Goal: Information Seeking & Learning: Learn about a topic

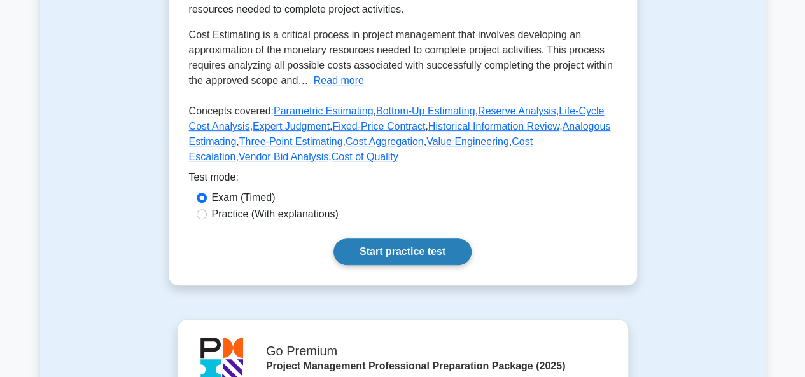
click at [403, 256] on link "Start practice test" at bounding box center [402, 252] width 138 height 27
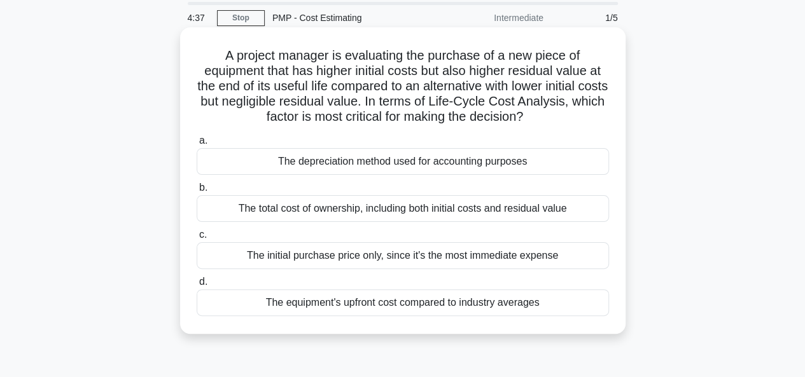
scroll to position [64, 0]
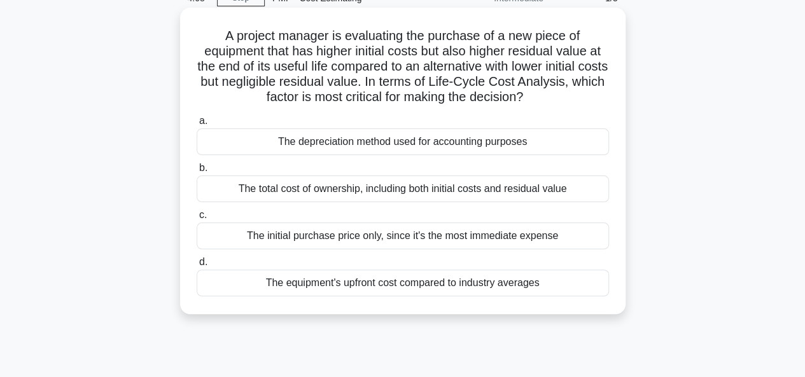
click at [385, 192] on div "The total cost of ownership, including both initial costs and residual value" at bounding box center [403, 189] width 412 height 27
click at [197, 172] on input "b. The total cost of ownership, including both initial costs and residual value" at bounding box center [197, 168] width 0 height 8
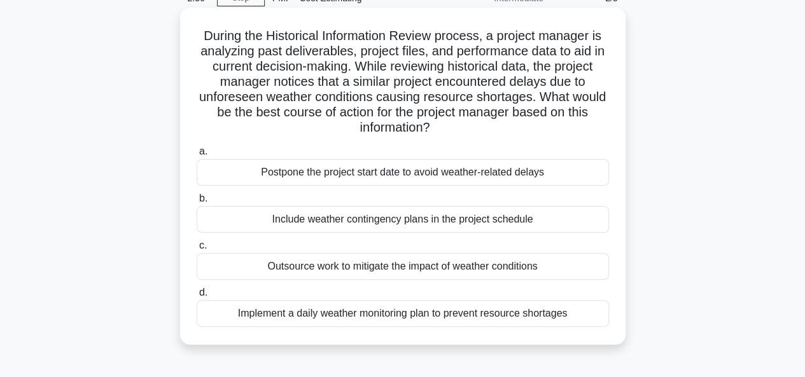
click at [397, 312] on div "Implement a daily weather monitoring plan to prevent resource shortages" at bounding box center [403, 313] width 412 height 27
click at [197, 297] on input "d. Implement a daily weather monitoring plan to prevent resource shortages" at bounding box center [197, 293] width 0 height 8
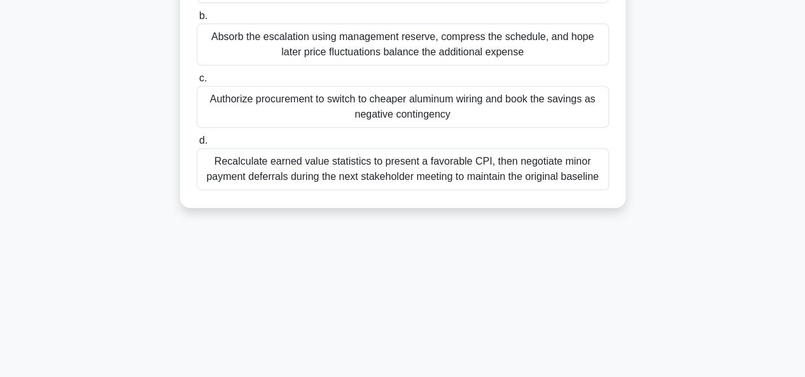
scroll to position [254, 0]
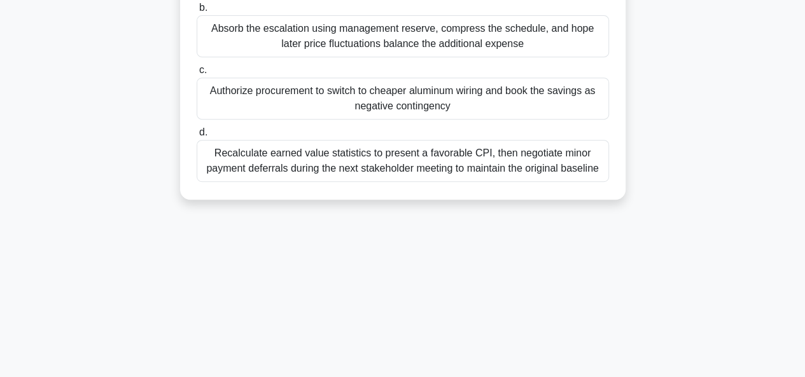
click at [415, 160] on div "Recalculate earned value statistics to present a favorable CPI, then negotiate …" at bounding box center [403, 161] width 412 height 42
click at [197, 137] on input "d. Recalculate earned value statistics to present a favorable CPI, then negotia…" at bounding box center [197, 132] width 0 height 8
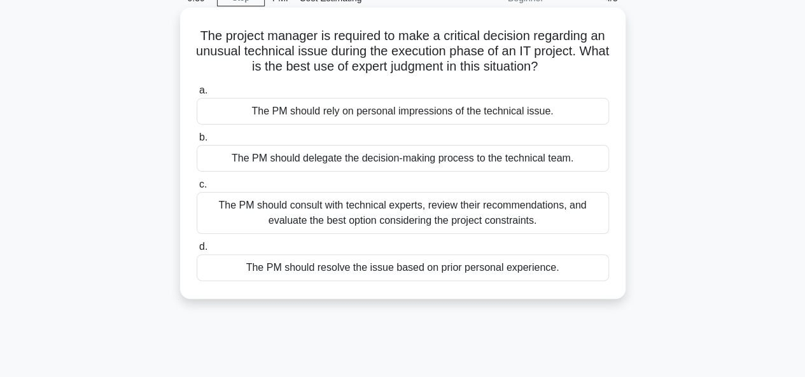
scroll to position [127, 0]
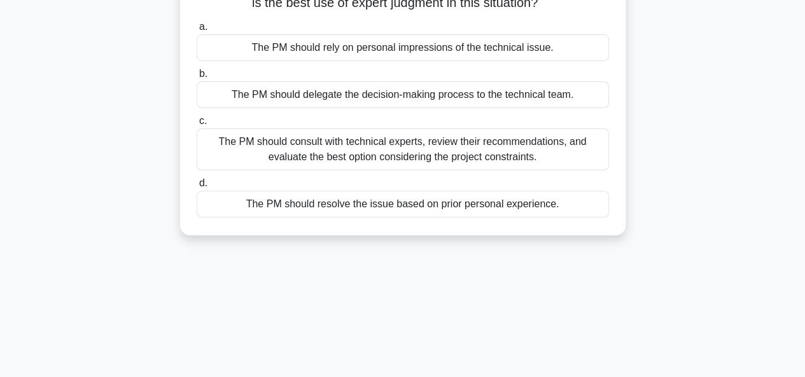
click at [389, 151] on div "The PM should consult with technical experts, review their recommendations, and…" at bounding box center [403, 149] width 412 height 42
click at [197, 125] on input "c. The PM should consult with technical experts, review their recommendations, …" at bounding box center [197, 121] width 0 height 8
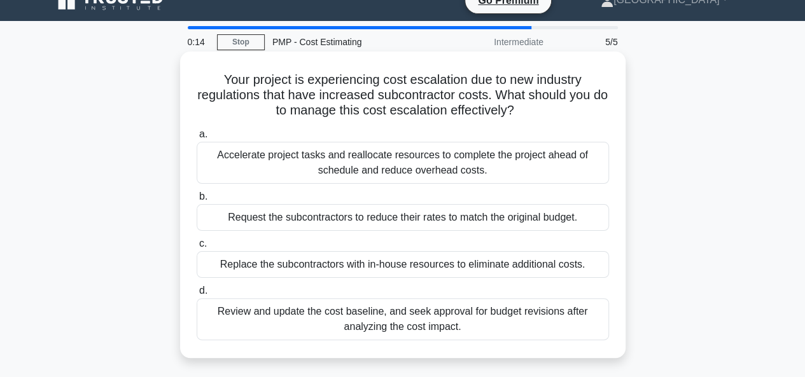
scroll to position [0, 0]
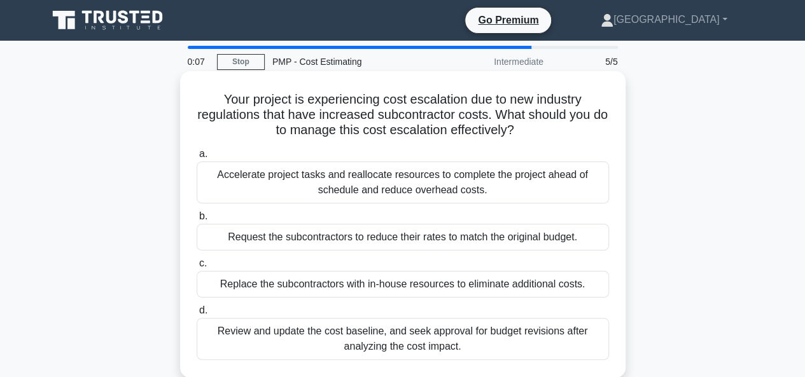
click at [387, 341] on div "Review and update the cost baseline, and seek approval for budget revisions aft…" at bounding box center [403, 339] width 412 height 42
click at [197, 315] on input "d. Review and update the cost baseline, and seek approval for budget revisions …" at bounding box center [197, 311] width 0 height 8
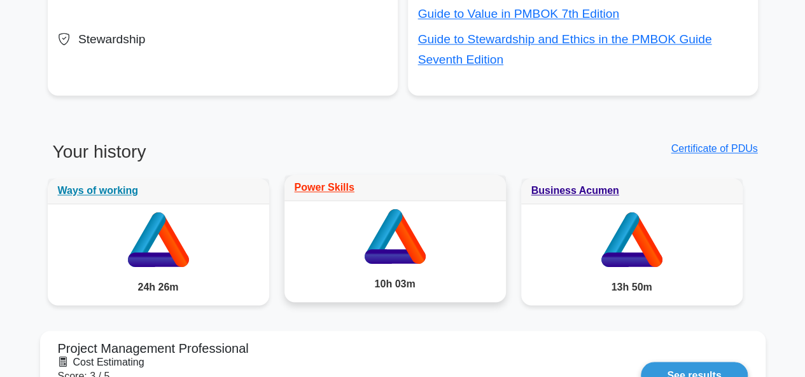
scroll to position [1018, 0]
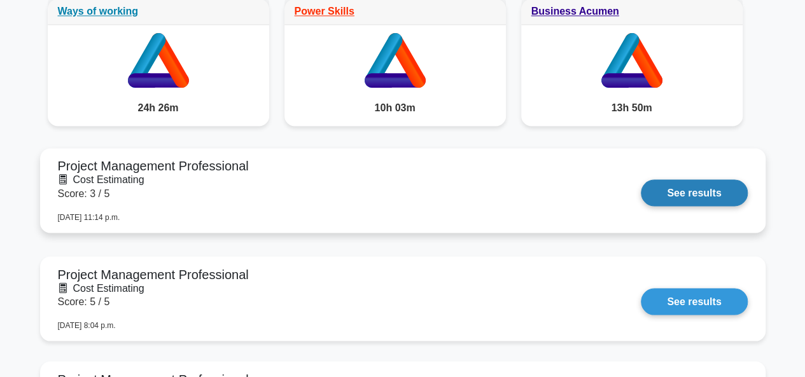
click at [700, 190] on link "See results" at bounding box center [694, 192] width 106 height 27
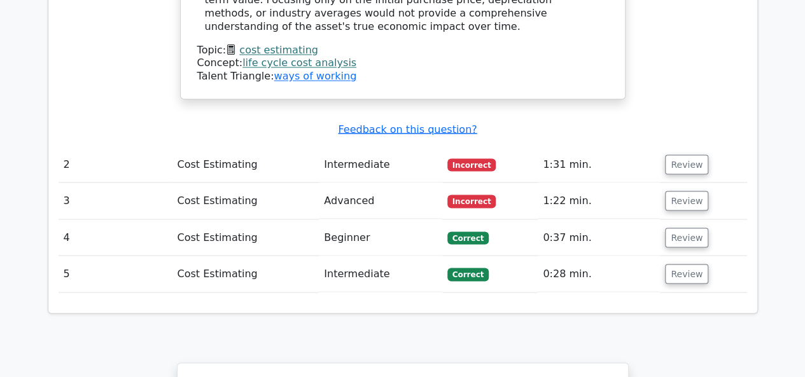
scroll to position [1145, 0]
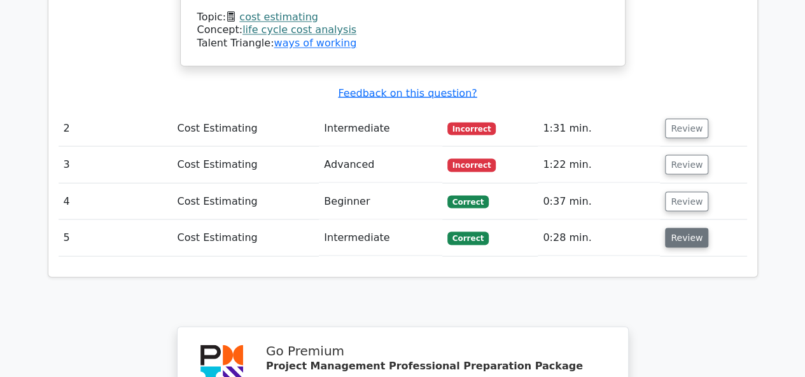
click at [674, 228] on button "Review" at bounding box center [686, 238] width 43 height 20
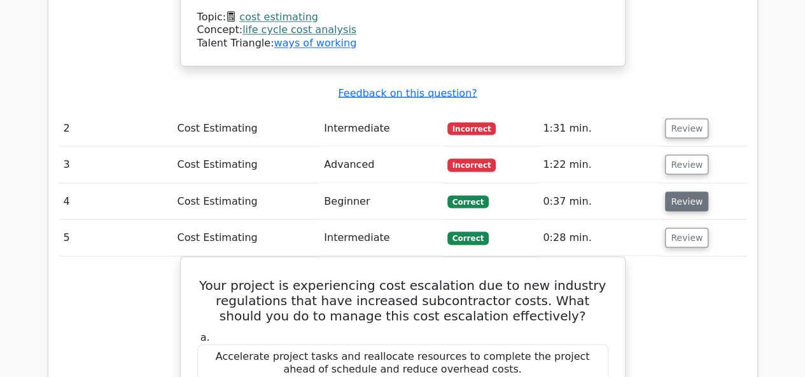
click at [675, 191] on button "Review" at bounding box center [686, 201] width 43 height 20
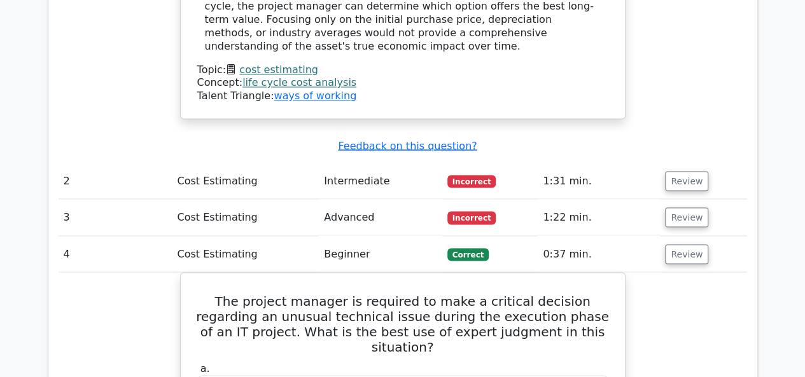
scroll to position [1081, 0]
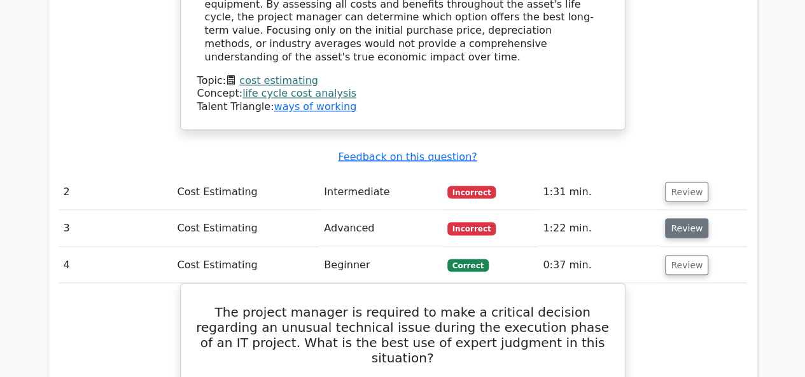
click at [674, 218] on button "Review" at bounding box center [686, 228] width 43 height 20
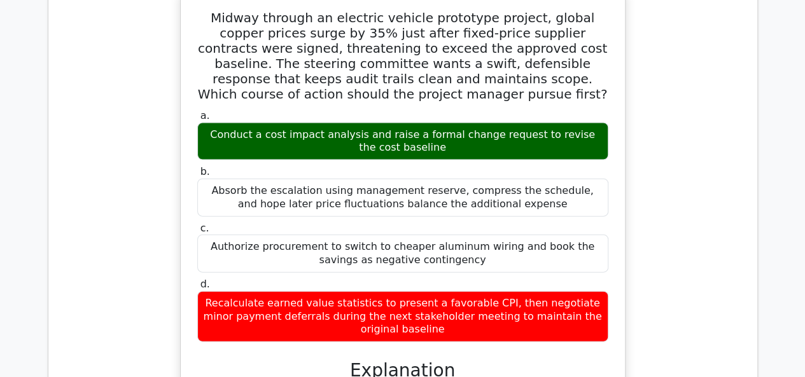
scroll to position [1208, 0]
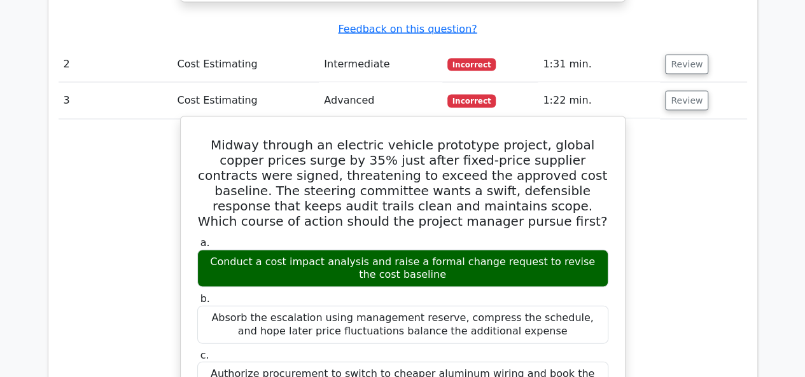
drag, startPoint x: 237, startPoint y: 231, endPoint x: 429, endPoint y: 249, distance: 192.9
click at [424, 250] on div "Conduct a cost impact analysis and raise a formal change request to revise the …" at bounding box center [402, 269] width 411 height 38
click at [429, 250] on div "Conduct a cost impact analysis and raise a formal change request to revise the …" at bounding box center [402, 269] width 411 height 38
drag, startPoint x: 444, startPoint y: 235, endPoint x: 282, endPoint y: 200, distance: 165.2
click at [282, 234] on div "a. Conduct a cost impact analysis and raise a formal change request to revise t…" at bounding box center [403, 353] width 426 height 238
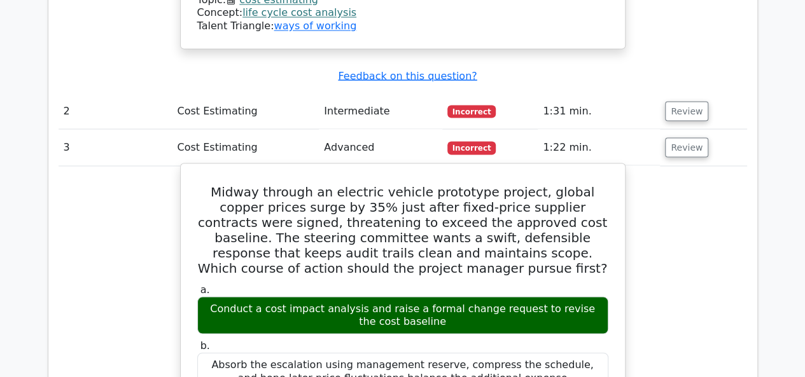
scroll to position [1145, 0]
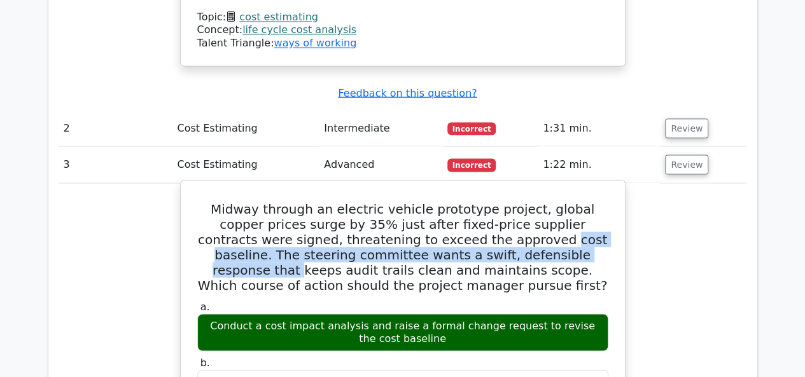
drag, startPoint x: 453, startPoint y: 211, endPoint x: 499, endPoint y: 219, distance: 46.5
click at [499, 219] on h5 "Midway through an electric vehicle prototype project, global copper prices surg…" at bounding box center [402, 247] width 413 height 92
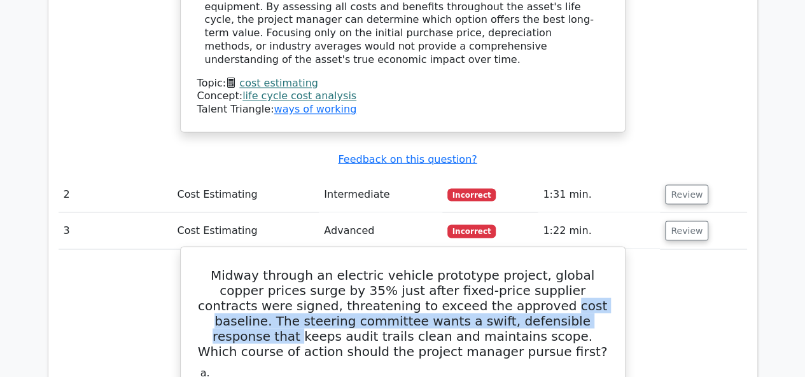
scroll to position [954, 0]
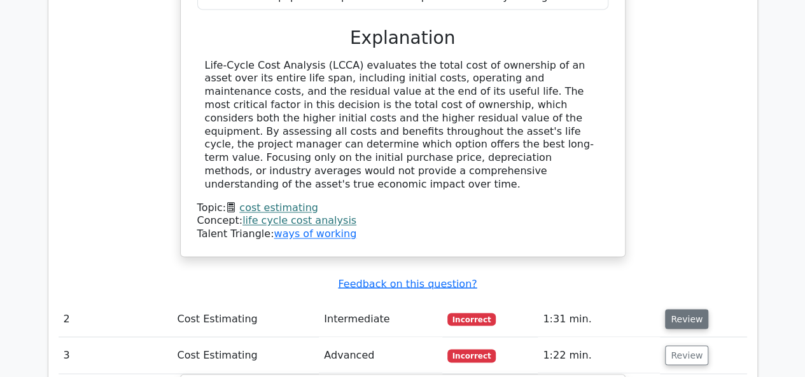
click at [684, 309] on button "Review" at bounding box center [686, 319] width 43 height 20
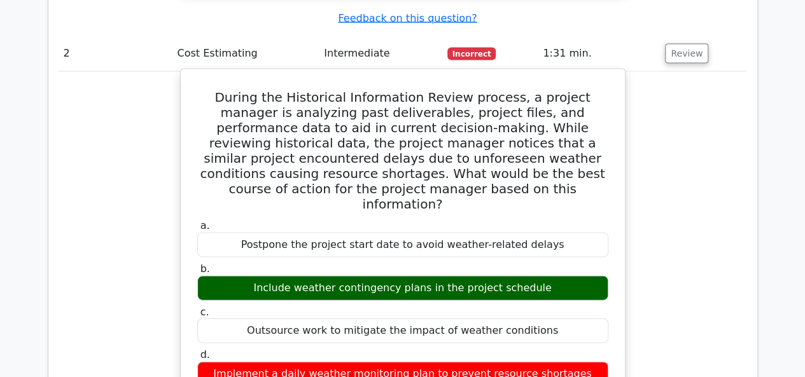
scroll to position [1272, 0]
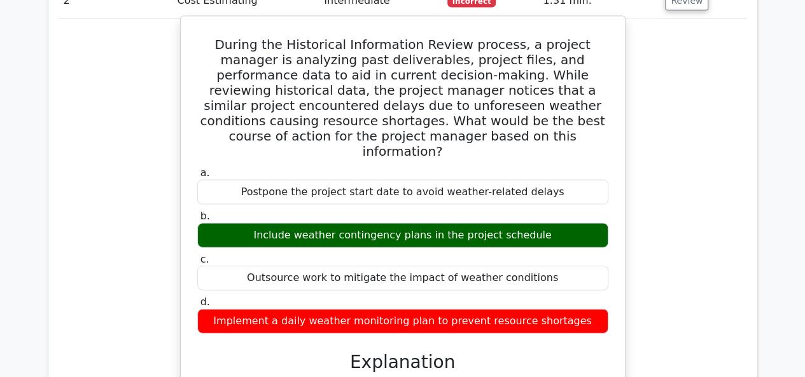
drag, startPoint x: 308, startPoint y: 185, endPoint x: 431, endPoint y: 198, distance: 123.5
click at [431, 198] on div "a. Postpone the project start date to avoid weather-related delays b. Include w…" at bounding box center [403, 250] width 426 height 172
drag, startPoint x: 267, startPoint y: 190, endPoint x: 540, endPoint y: 190, distance: 272.9
click at [540, 223] on div "Include weather contingency plans in the project schedule" at bounding box center [402, 235] width 411 height 25
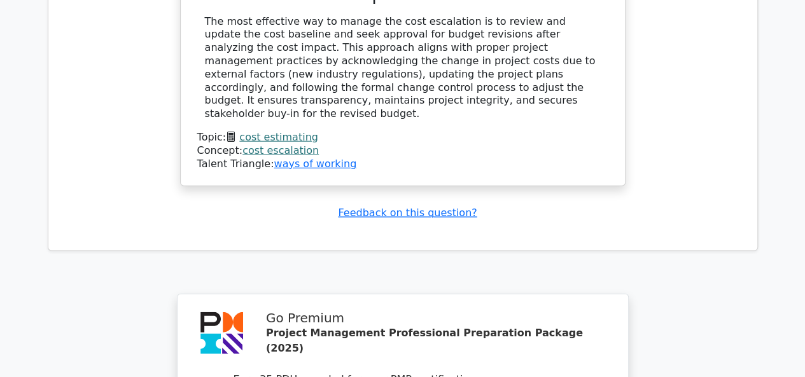
scroll to position [4134, 0]
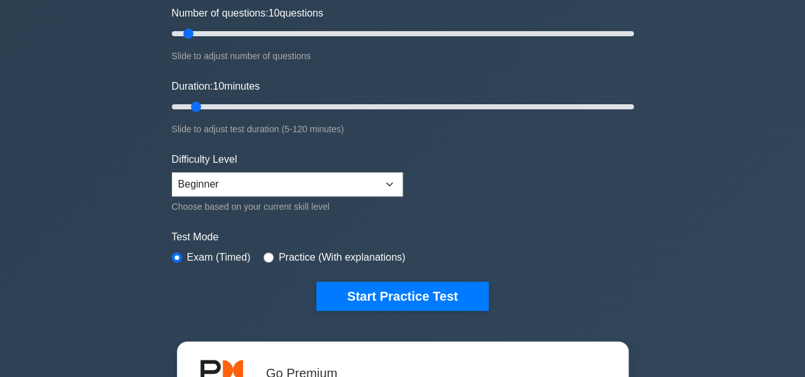
scroll to position [191, 0]
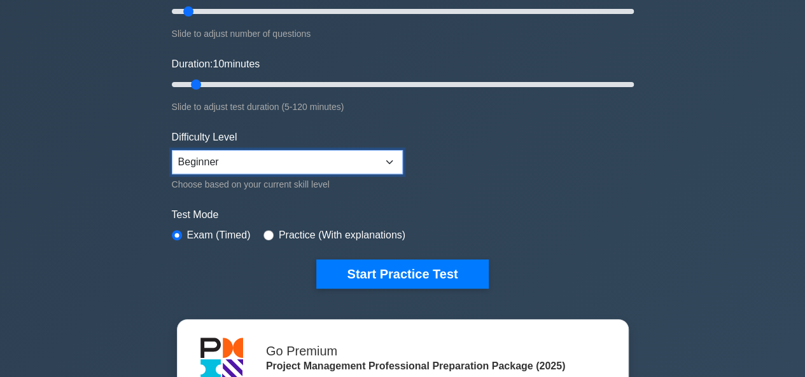
click at [391, 165] on select "Beginner Intermediate Expert" at bounding box center [287, 162] width 231 height 24
select select "expert"
click at [172, 150] on select "Beginner Intermediate Expert" at bounding box center [287, 162] width 231 height 24
click at [552, 221] on div "Test Mode Exam (Timed) Practice (With explanations)" at bounding box center [403, 225] width 462 height 37
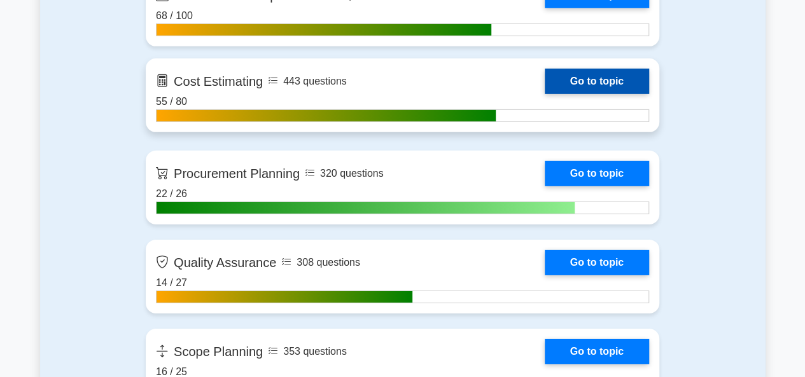
scroll to position [1972, 0]
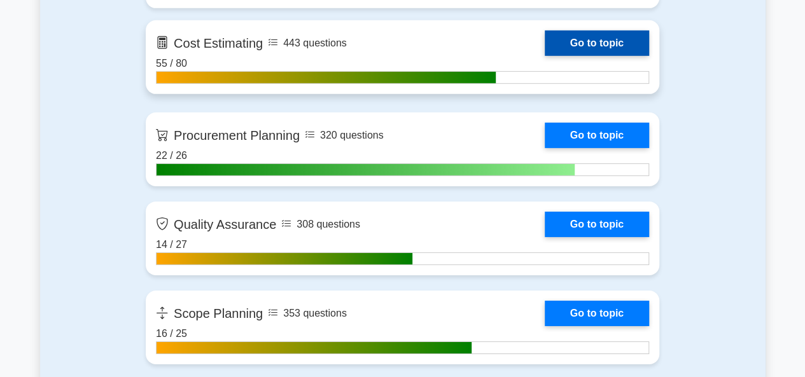
click at [544, 46] on link "Go to topic" at bounding box center [596, 43] width 104 height 25
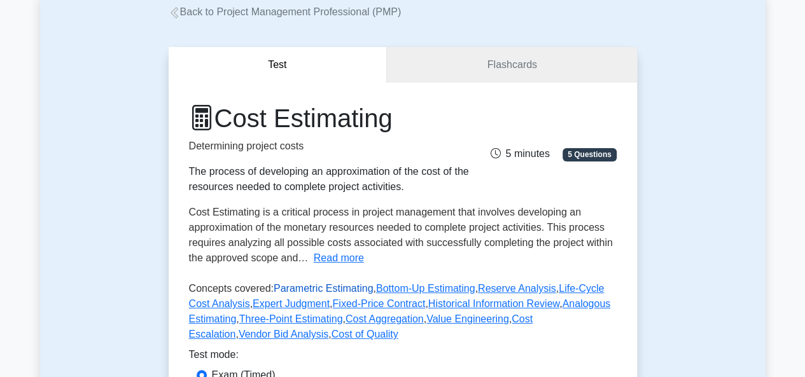
scroll to position [191, 0]
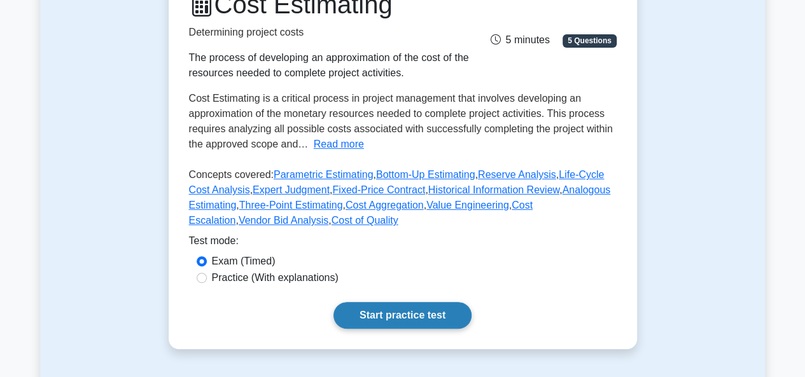
click at [398, 311] on link "Start practice test" at bounding box center [402, 315] width 138 height 27
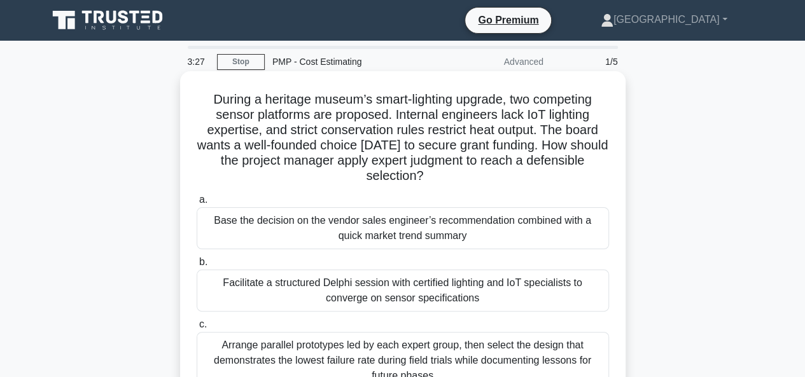
click at [400, 289] on div "Facilitate a structured Delphi session with certified lighting and IoT speciali…" at bounding box center [403, 291] width 412 height 42
click at [197, 267] on input "b. Facilitate a structured Delphi session with certified lighting and IoT speci…" at bounding box center [197, 262] width 0 height 8
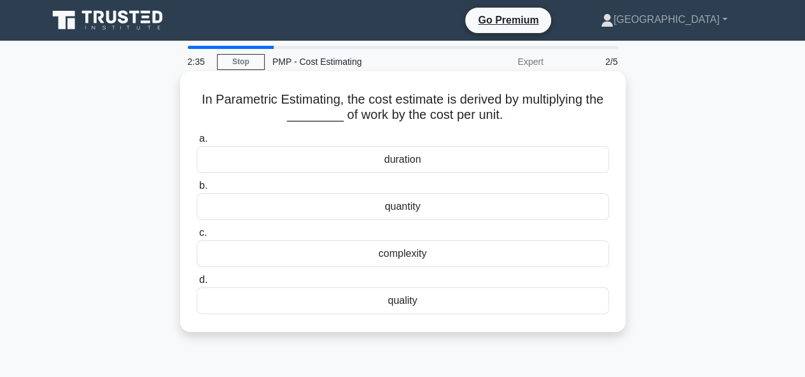
click at [405, 163] on div "duration" at bounding box center [403, 159] width 412 height 27
click at [197, 143] on input "a. duration" at bounding box center [197, 139] width 0 height 8
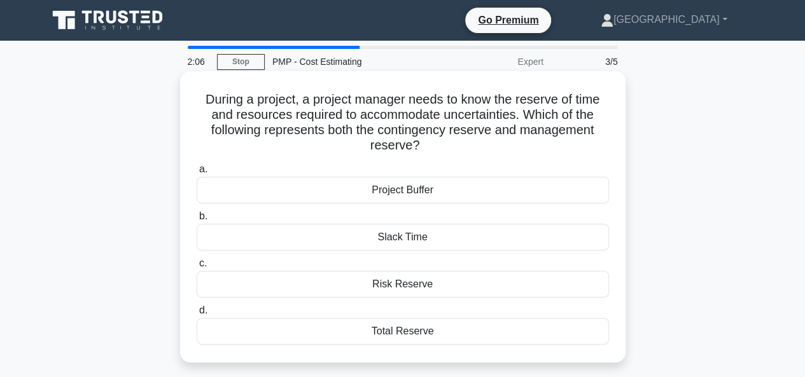
click at [385, 331] on div "Total Reserve" at bounding box center [403, 331] width 412 height 27
click at [197, 315] on input "d. Total Reserve" at bounding box center [197, 311] width 0 height 8
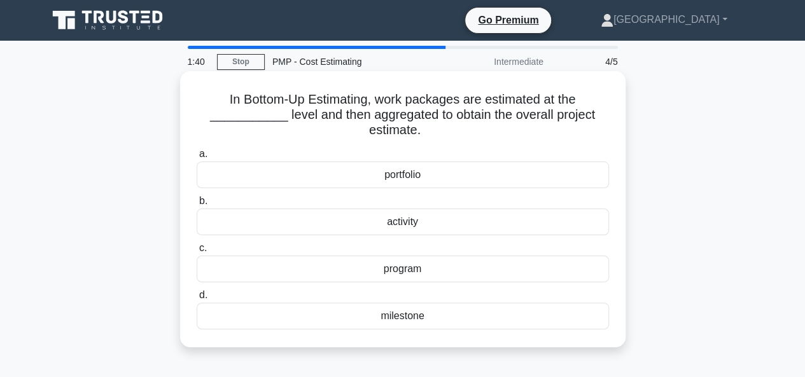
click at [398, 221] on div "activity" at bounding box center [403, 222] width 412 height 27
click at [197, 205] on input "b. activity" at bounding box center [197, 201] width 0 height 8
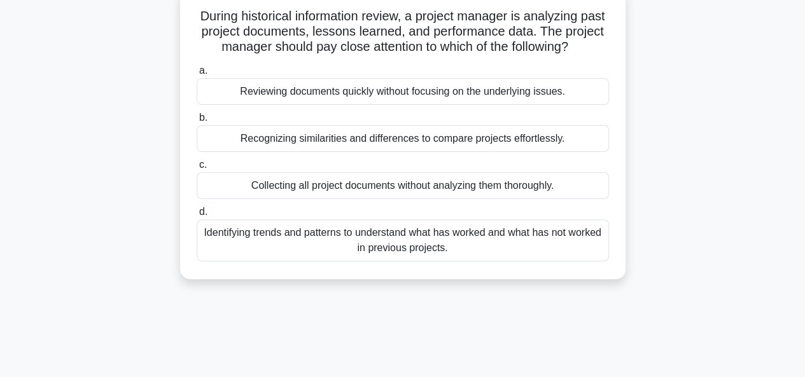
scroll to position [64, 0]
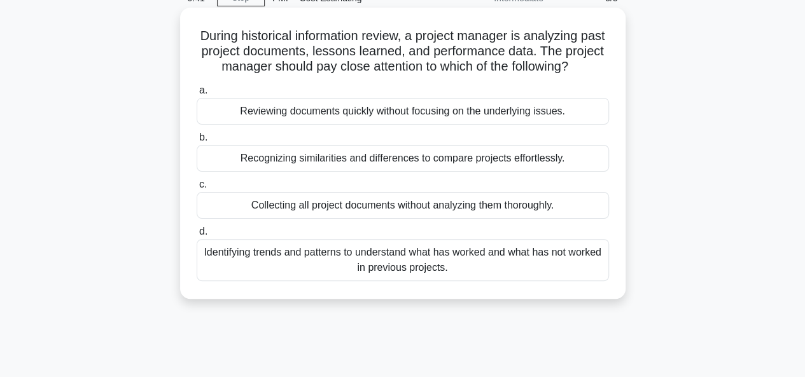
click at [389, 270] on div "Identifying trends and patterns to understand what has worked and what has not …" at bounding box center [403, 260] width 412 height 42
click at [197, 236] on input "d. Identifying trends and patterns to understand what has worked and what has n…" at bounding box center [197, 232] width 0 height 8
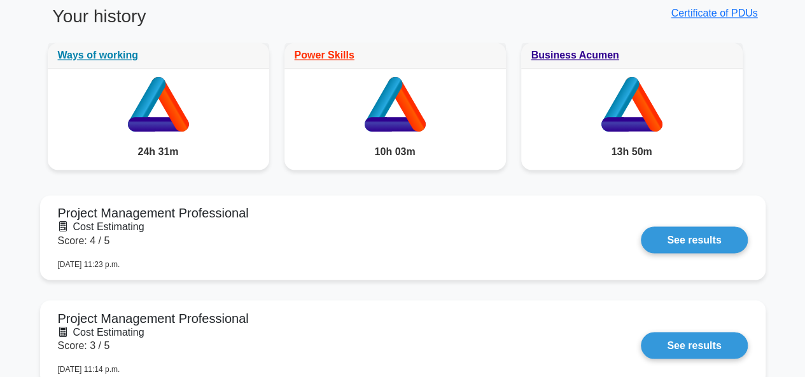
scroll to position [1018, 0]
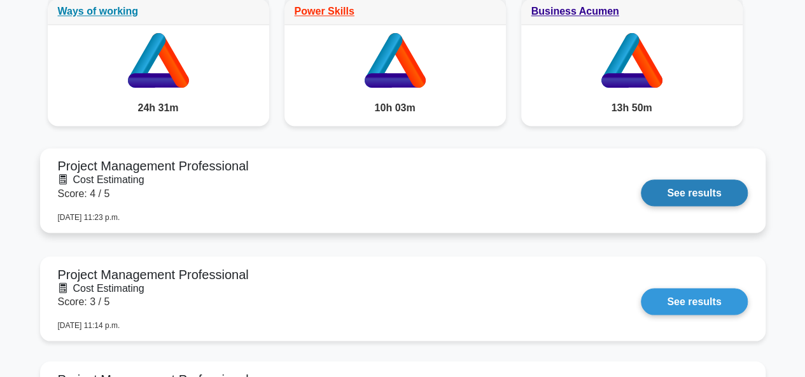
click at [663, 190] on link "See results" at bounding box center [694, 192] width 106 height 27
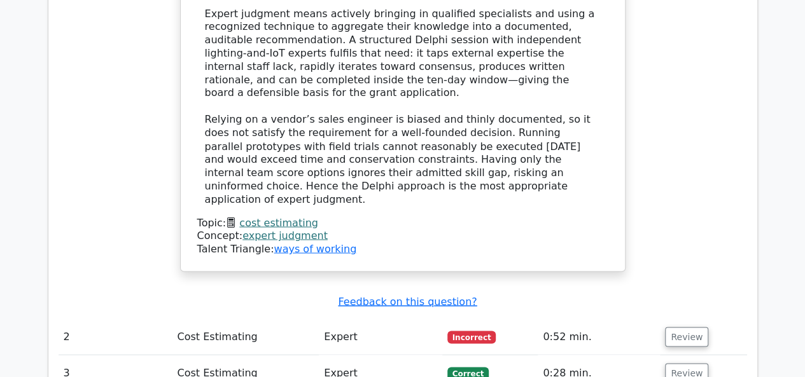
scroll to position [1208, 0]
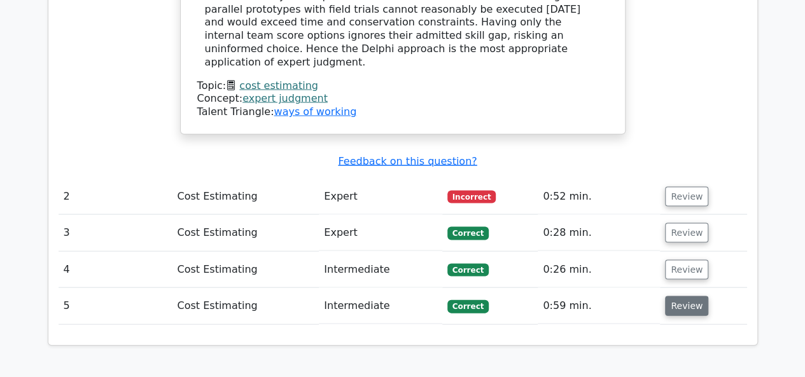
click at [689, 296] on button "Review" at bounding box center [686, 306] width 43 height 20
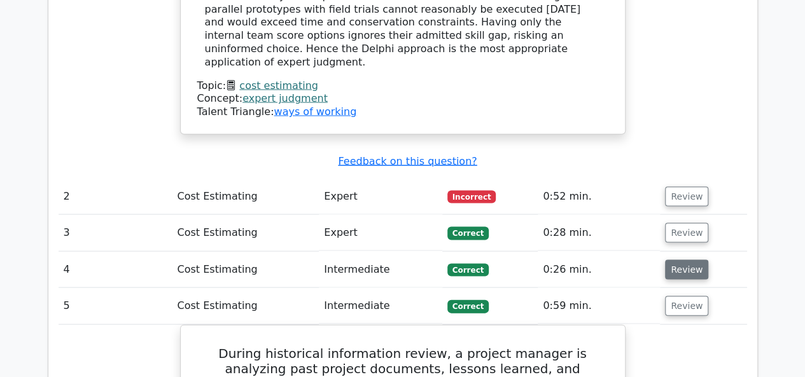
click at [681, 260] on button "Review" at bounding box center [686, 270] width 43 height 20
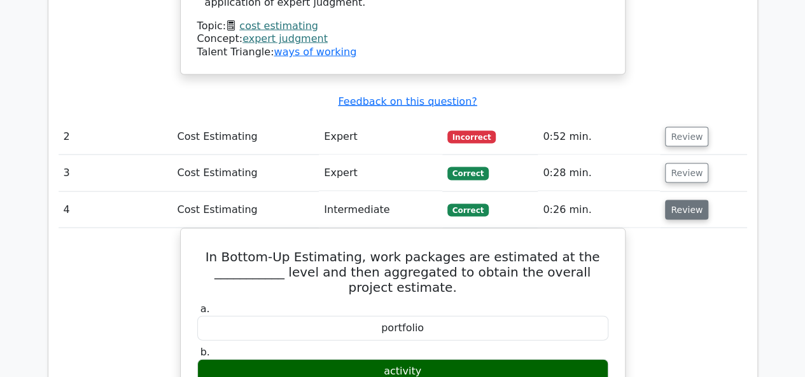
scroll to position [1336, 0]
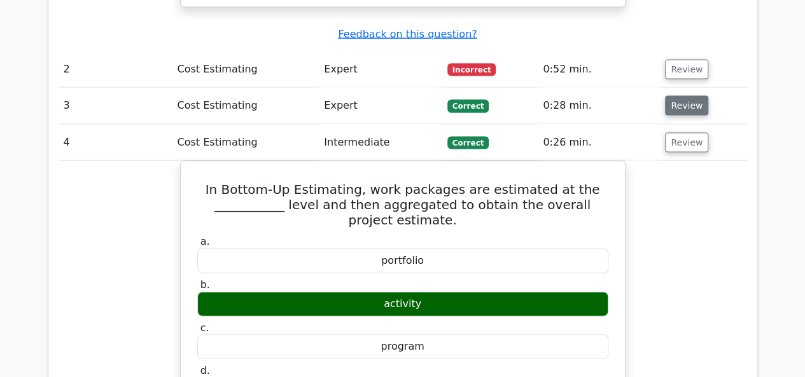
click at [668, 96] on button "Review" at bounding box center [686, 106] width 43 height 20
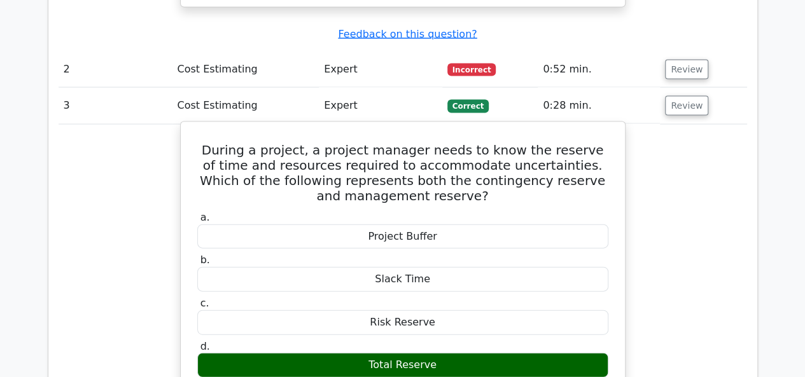
scroll to position [1208, 0]
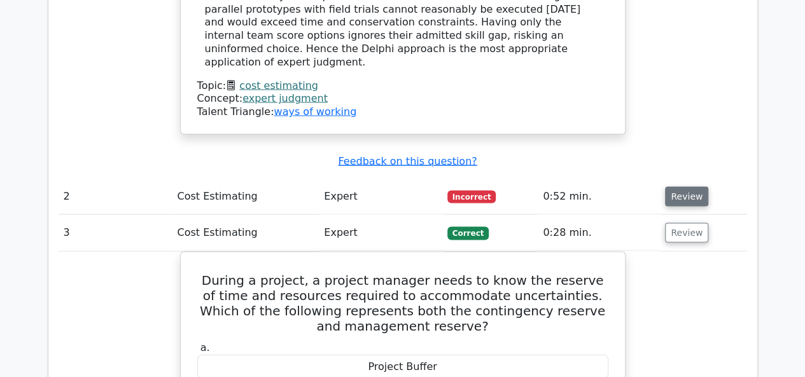
click at [695, 187] on button "Review" at bounding box center [686, 197] width 43 height 20
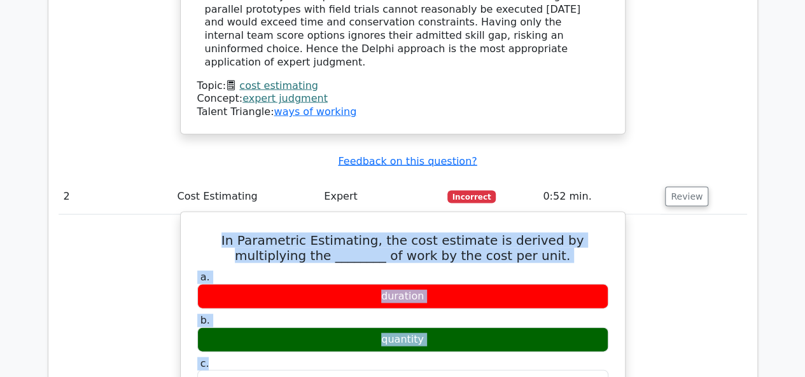
drag, startPoint x: 205, startPoint y: 198, endPoint x: 426, endPoint y: 324, distance: 253.6
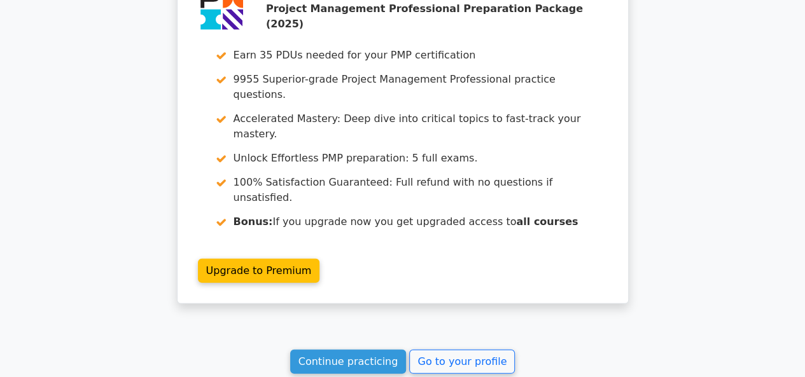
scroll to position [4160, 0]
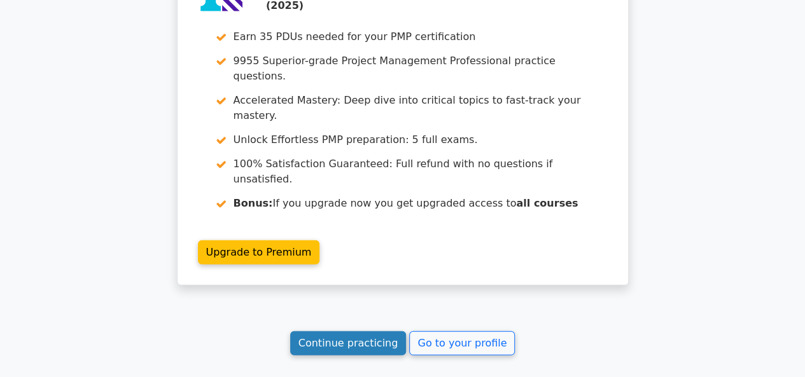
click at [332, 331] on link "Continue practicing" at bounding box center [348, 343] width 116 height 24
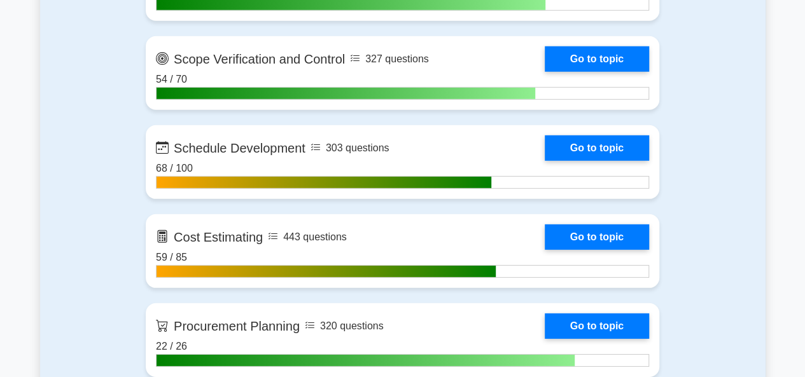
scroll to position [1972, 0]
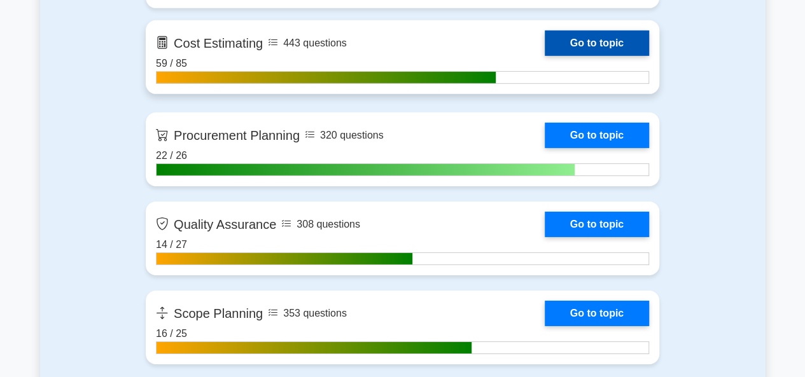
click at [544, 49] on link "Go to topic" at bounding box center [596, 43] width 104 height 25
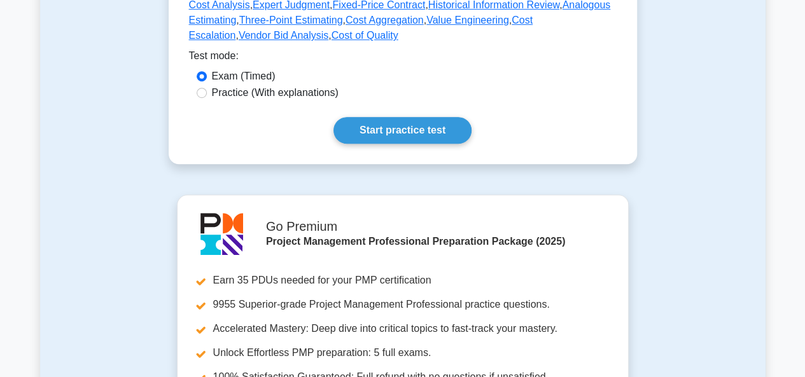
scroll to position [382, 0]
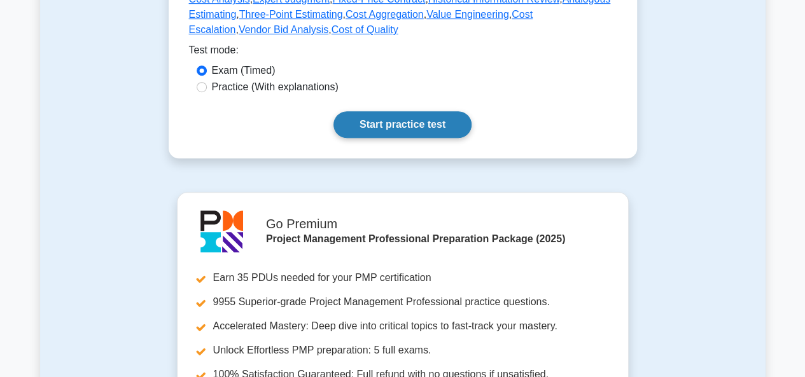
click at [378, 132] on link "Start practice test" at bounding box center [402, 124] width 138 height 27
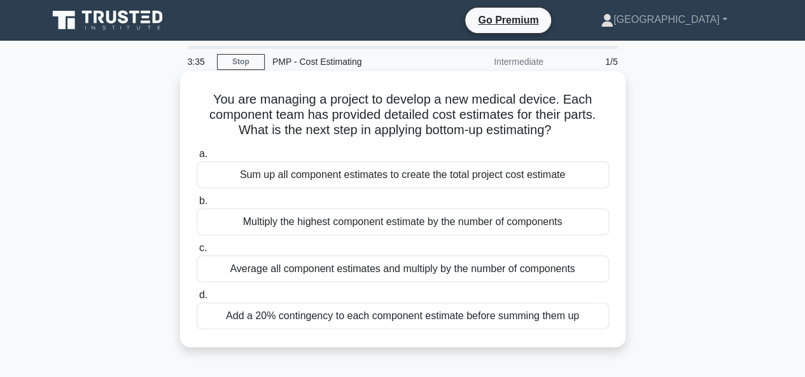
click at [378, 183] on div "Sum up all component estimates to create the total project cost estimate" at bounding box center [403, 175] width 412 height 27
click at [197, 158] on input "a. Sum up all component estimates to create the total project cost estimate" at bounding box center [197, 154] width 0 height 8
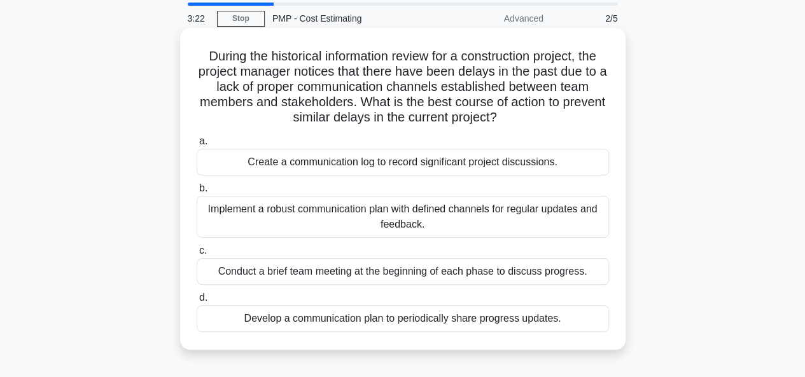
scroll to position [127, 0]
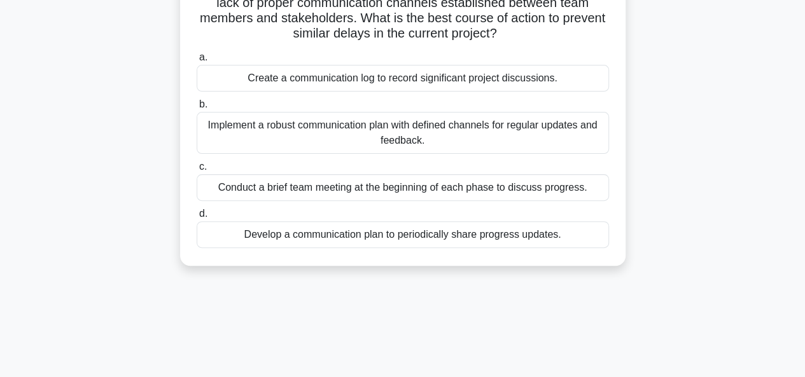
click at [396, 138] on div "Implement a robust communication plan with defined channels for regular updates…" at bounding box center [403, 133] width 412 height 42
click at [197, 109] on input "b. Implement a robust communication plan with defined channels for regular upda…" at bounding box center [197, 104] width 0 height 8
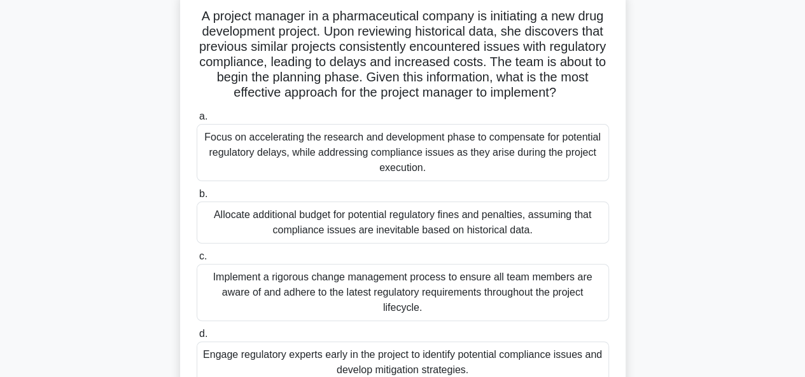
scroll to position [64, 0]
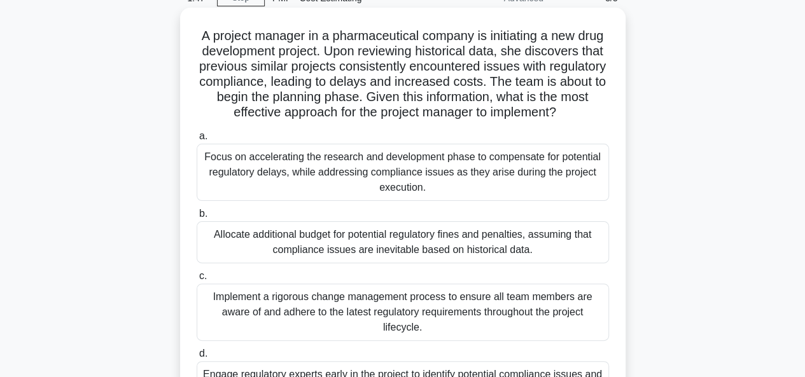
click at [380, 331] on div "Implement a rigorous change management process to ensure all team members are a…" at bounding box center [403, 312] width 412 height 57
click at [197, 280] on input "c. Implement a rigorous change management process to ensure all team members ar…" at bounding box center [197, 276] width 0 height 8
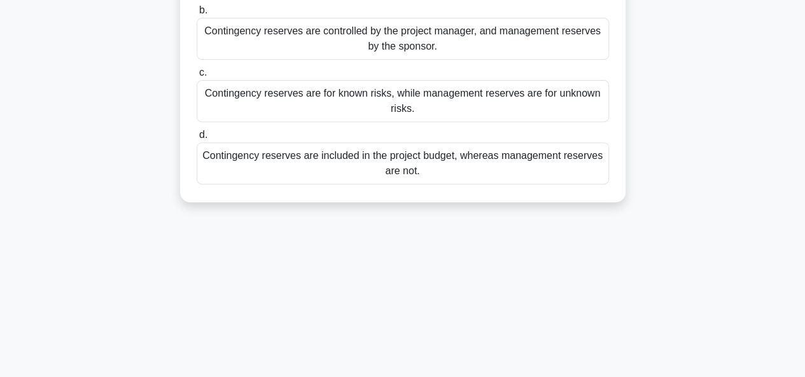
scroll to position [127, 0]
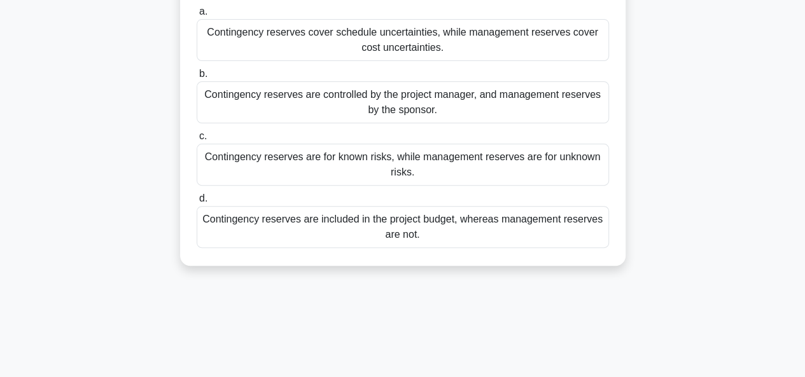
click at [416, 169] on div "Contingency reserves are for known risks, while management reserves are for unk…" at bounding box center [403, 165] width 412 height 42
click at [197, 141] on input "c. Contingency reserves are for known risks, while management reserves are for …" at bounding box center [197, 136] width 0 height 8
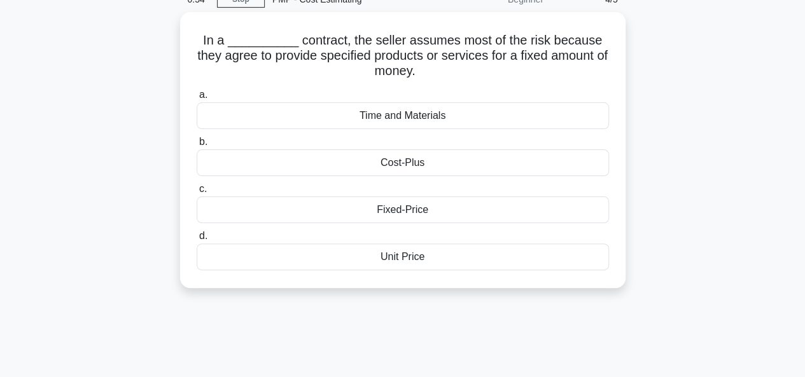
scroll to position [0, 0]
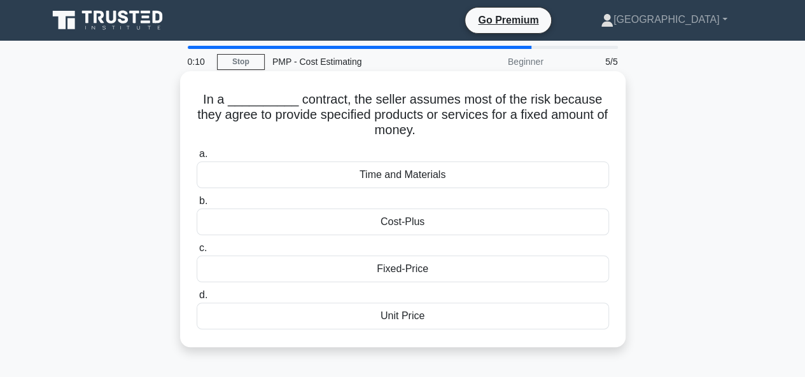
click at [394, 269] on div "Fixed-Price" at bounding box center [403, 269] width 412 height 27
click at [197, 253] on input "c. Fixed-Price" at bounding box center [197, 248] width 0 height 8
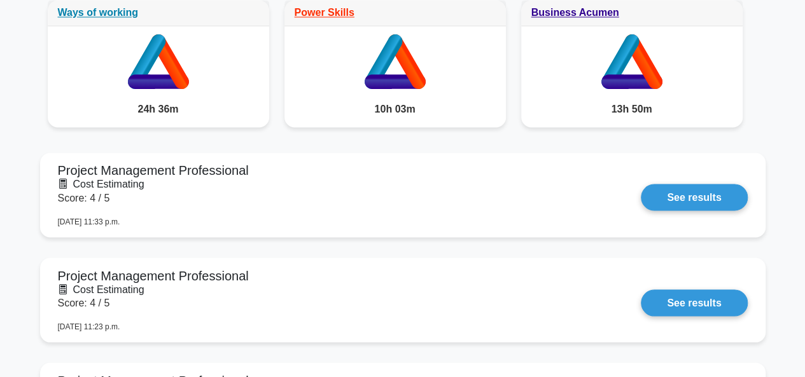
scroll to position [1018, 0]
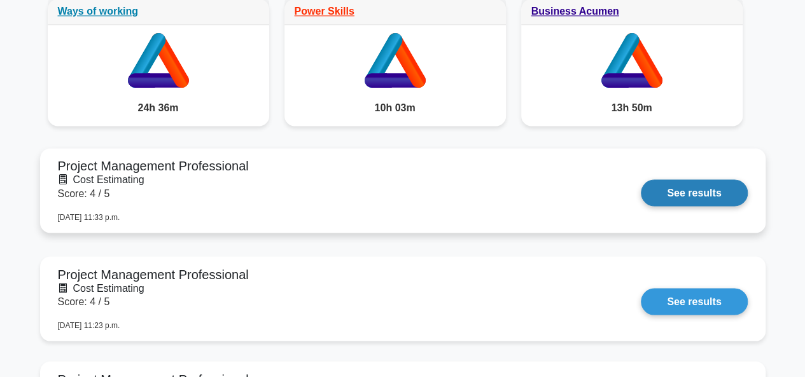
click at [703, 187] on link "See results" at bounding box center [694, 192] width 106 height 27
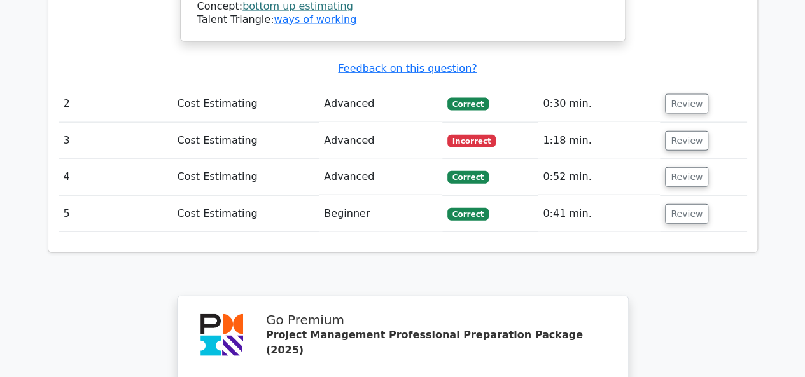
scroll to position [1343, 0]
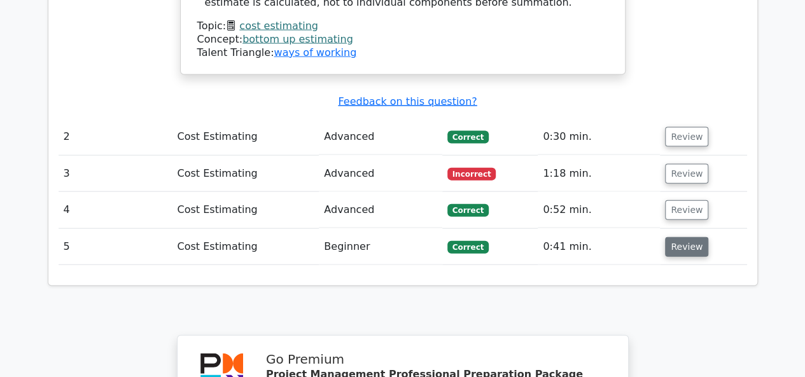
click at [682, 237] on button "Review" at bounding box center [686, 247] width 43 height 20
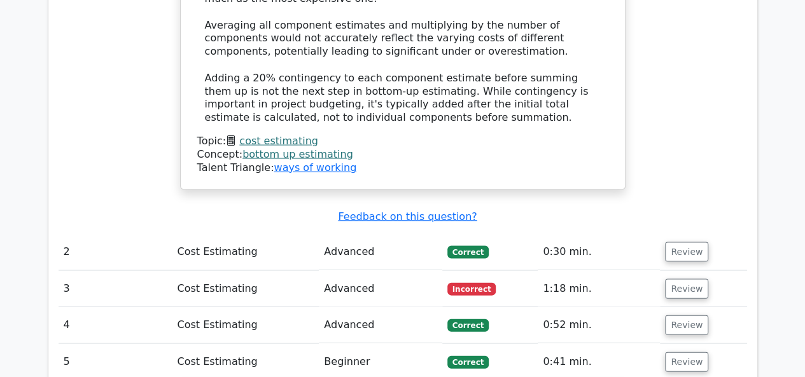
scroll to position [1216, 0]
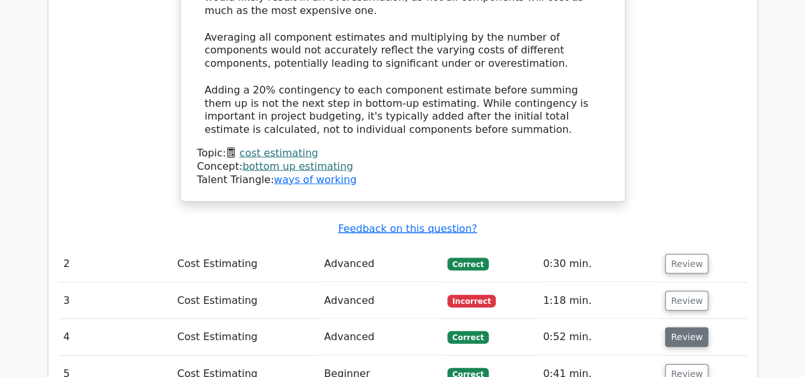
click at [691, 328] on button "Review" at bounding box center [686, 338] width 43 height 20
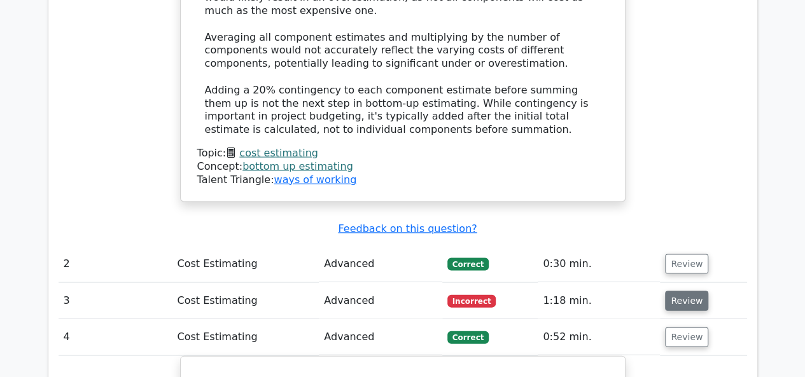
click at [680, 291] on button "Review" at bounding box center [686, 301] width 43 height 20
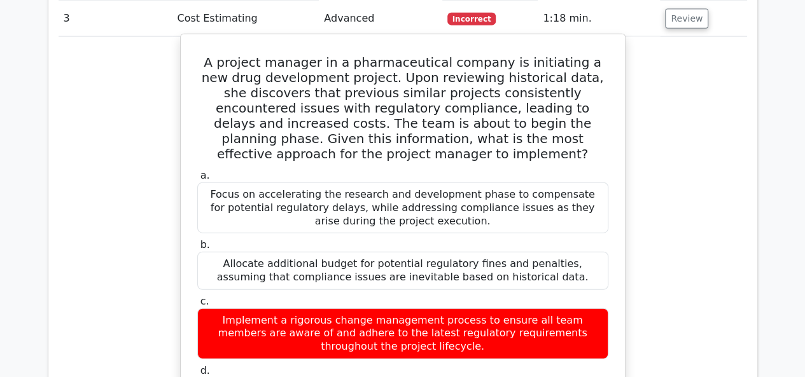
scroll to position [1471, 0]
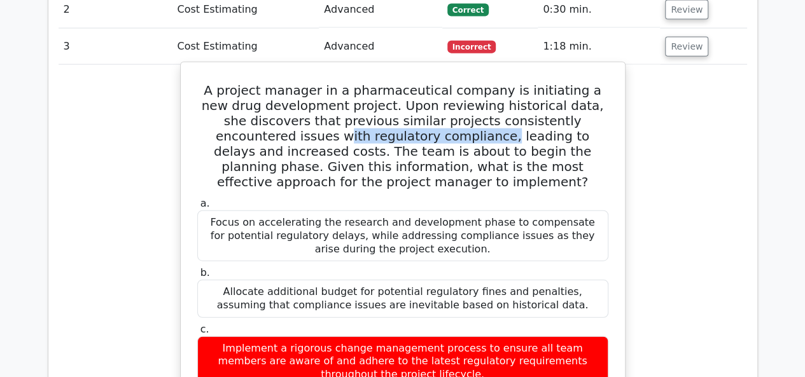
drag, startPoint x: 361, startPoint y: 77, endPoint x: 205, endPoint y: 79, distance: 155.8
click at [205, 83] on h5 "A project manager in a pharmaceutical company is initiating a new drug developm…" at bounding box center [402, 136] width 413 height 107
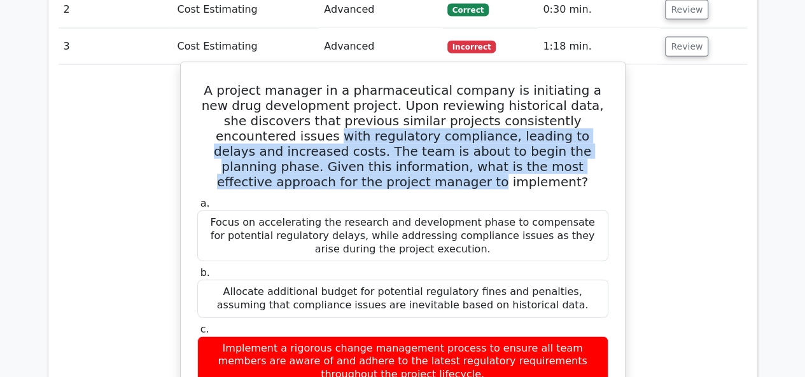
drag, startPoint x: 199, startPoint y: 74, endPoint x: 607, endPoint y: 111, distance: 409.9
click at [607, 111] on h5 "A project manager in a pharmaceutical company is initiating a new drug developm…" at bounding box center [402, 136] width 413 height 107
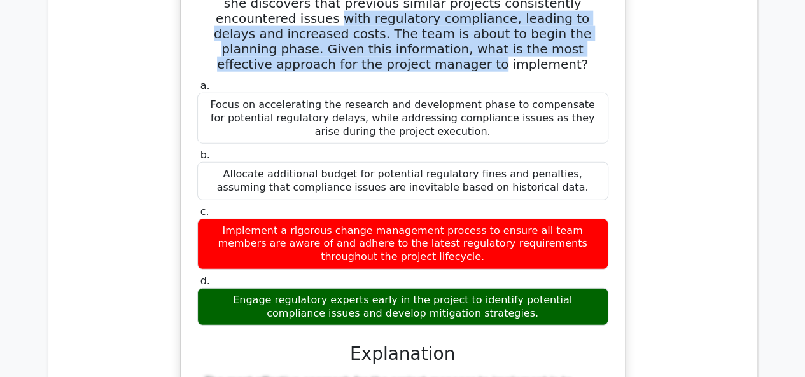
scroll to position [1661, 0]
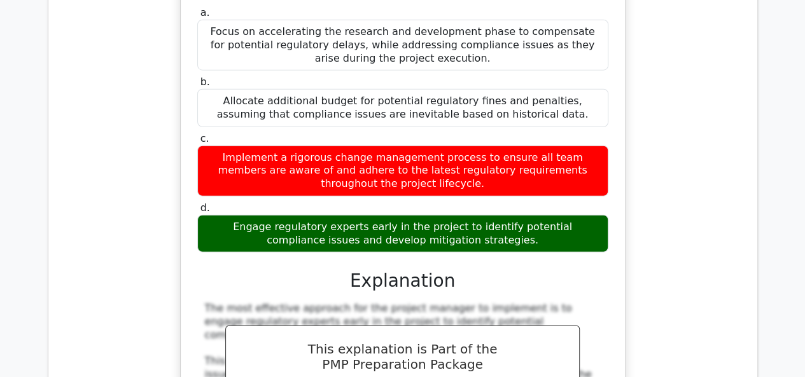
click at [612, 202] on div "d. Engage regulatory experts early in the project to identify potential complia…" at bounding box center [403, 227] width 426 height 51
click at [286, 146] on div "Implement a rigorous change management process to ensure all team members are a…" at bounding box center [402, 171] width 411 height 51
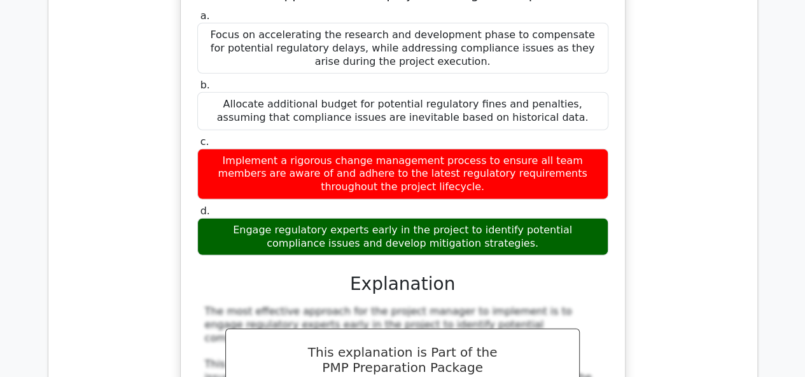
click at [688, 123] on div "A project manager in a pharmaceutical company is initiating a new drug developm…" at bounding box center [403, 342] width 688 height 936
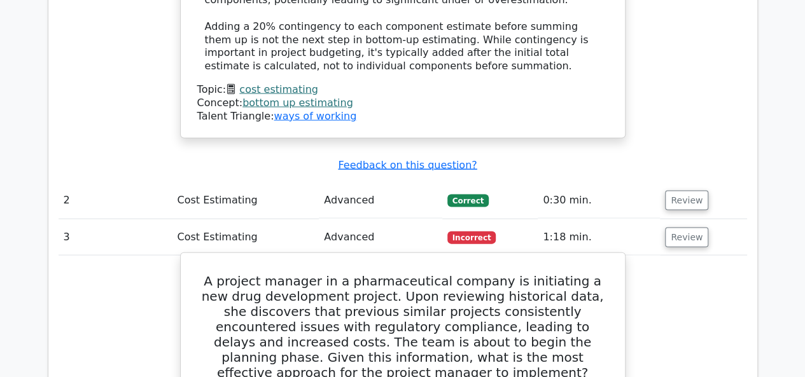
scroll to position [1343, 0]
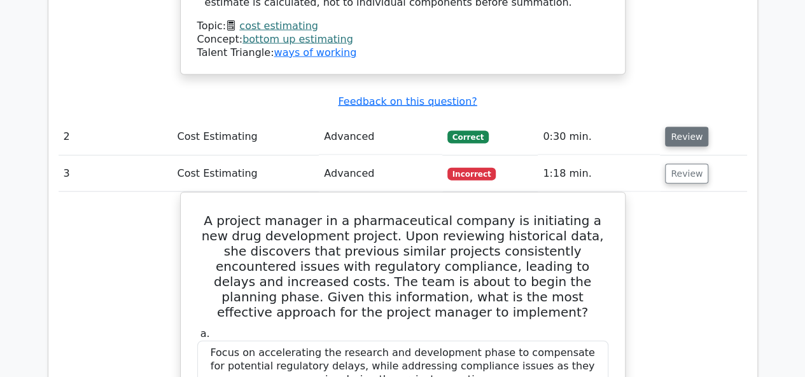
click at [690, 127] on button "Review" at bounding box center [686, 137] width 43 height 20
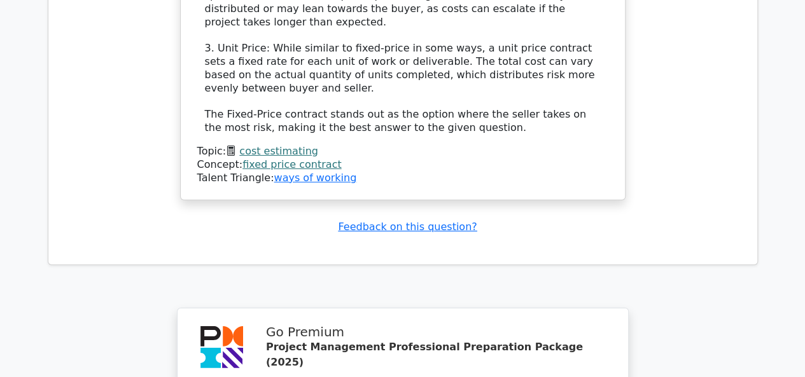
scroll to position [4763, 0]
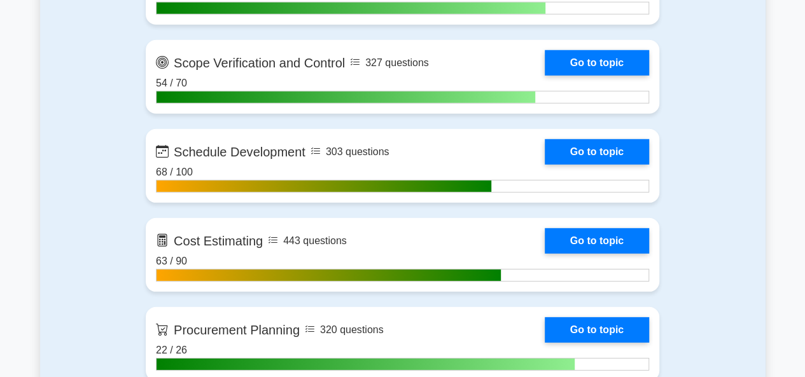
scroll to position [1845, 0]
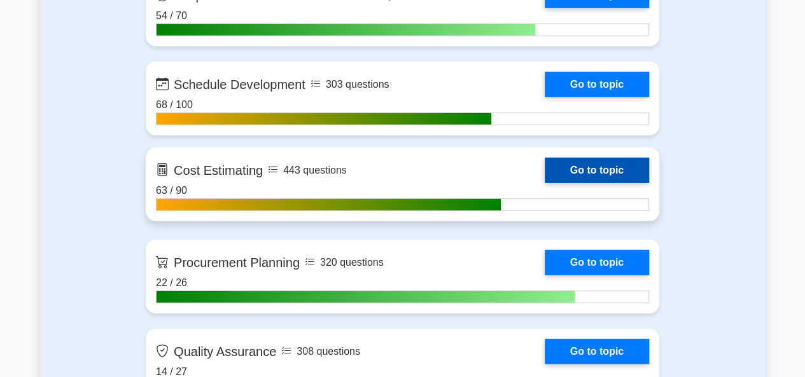
click at [544, 183] on link "Go to topic" at bounding box center [596, 170] width 104 height 25
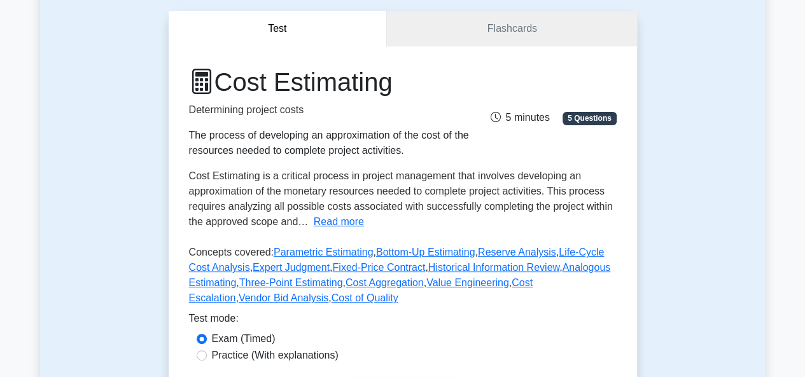
scroll to position [254, 0]
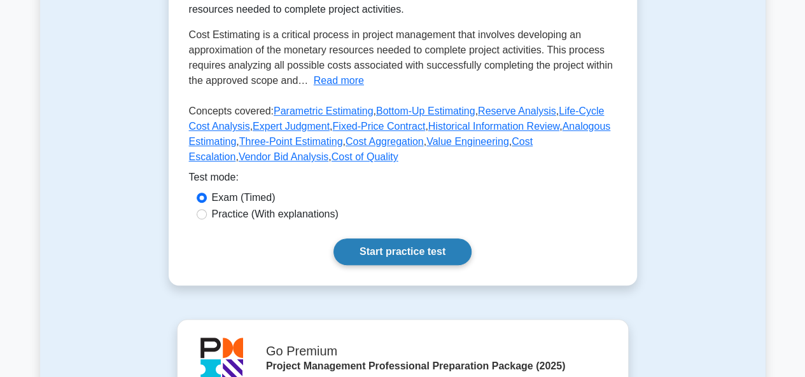
click at [356, 250] on link "Start practice test" at bounding box center [402, 252] width 138 height 27
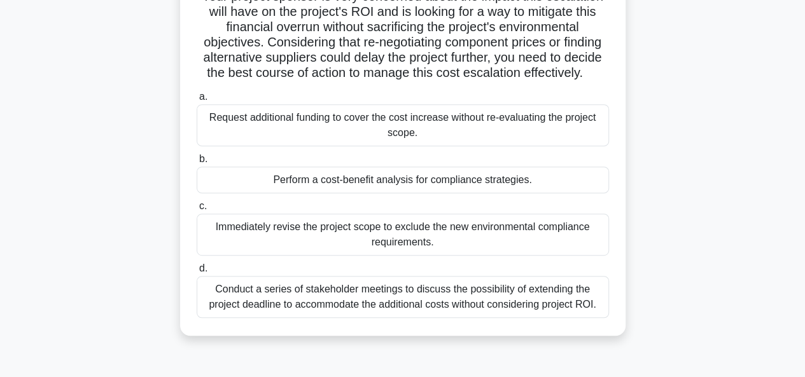
scroll to position [191, 0]
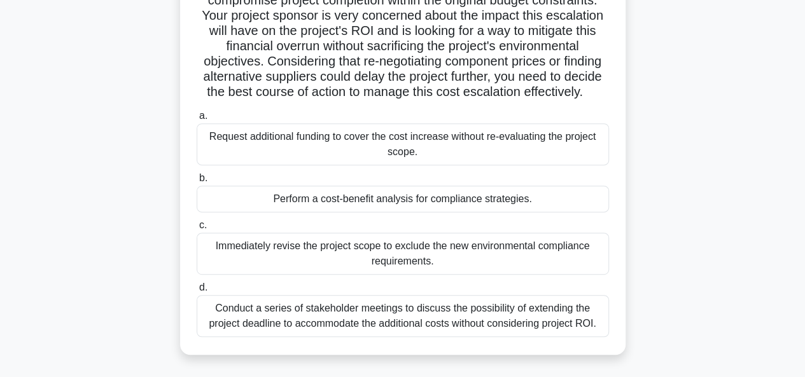
click at [399, 212] on div "Perform a cost-benefit analysis for compliance strategies." at bounding box center [403, 199] width 412 height 27
click at [197, 183] on input "b. Perform a cost-benefit analysis for compliance strategies." at bounding box center [197, 178] width 0 height 8
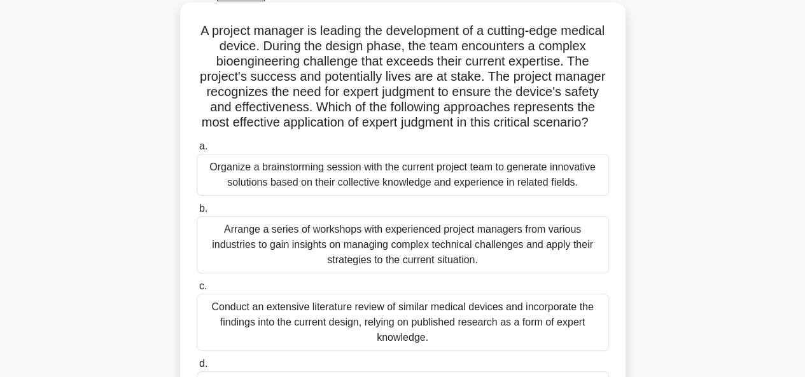
scroll to position [70, 0]
click at [438, 90] on h5 "A project manager is leading the development of a cutting-edge medical device. …" at bounding box center [402, 76] width 415 height 108
click at [405, 260] on div "Arrange a series of workshops with experienced project managers from various in…" at bounding box center [403, 243] width 412 height 57
click at [197, 212] on input "b. Arrange a series of workshops with experienced project managers from various…" at bounding box center [197, 208] width 0 height 8
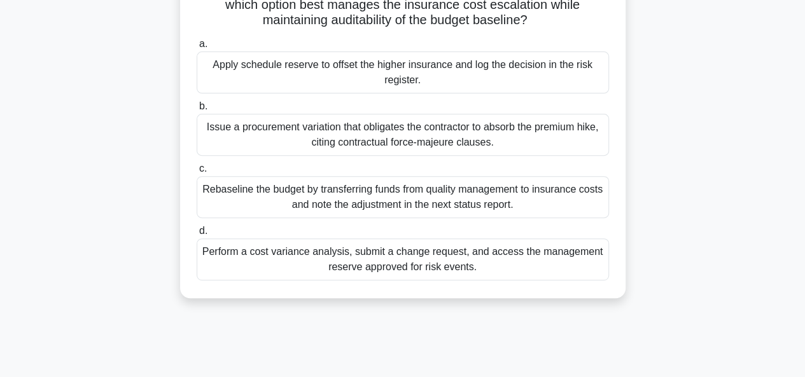
scroll to position [191, 0]
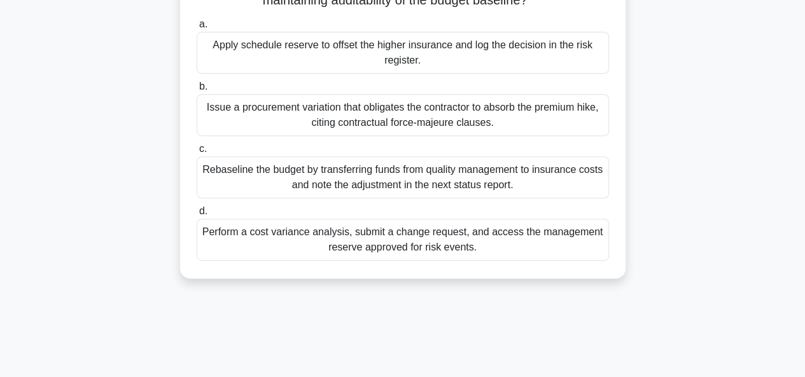
click at [393, 239] on div "Perform a cost variance analysis, submit a change request, and access the manag…" at bounding box center [403, 240] width 412 height 42
click at [197, 216] on input "d. Perform a cost variance analysis, submit a change request, and access the ma…" at bounding box center [197, 211] width 0 height 8
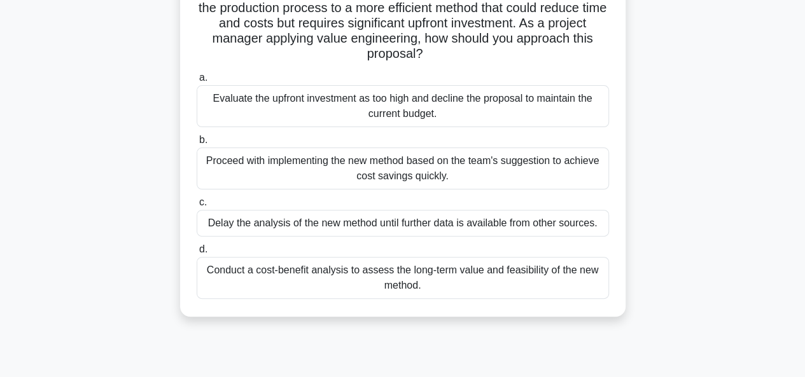
scroll to position [127, 0]
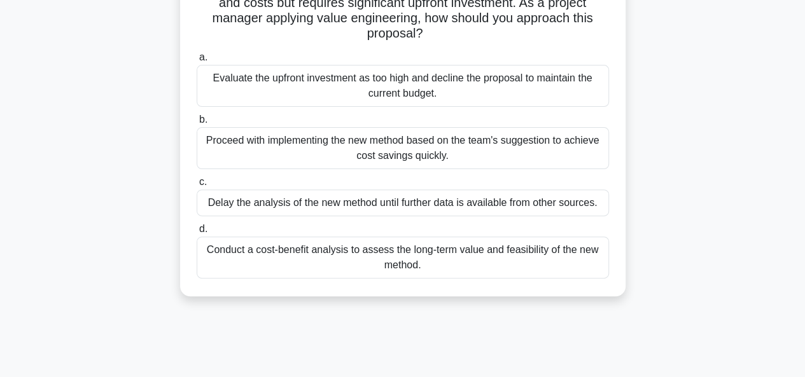
click at [411, 261] on div "Conduct a cost-benefit analysis to assess the long-term value and feasibility o…" at bounding box center [403, 258] width 412 height 42
click at [197, 233] on input "d. Conduct a cost-benefit analysis to assess the long-term value and feasibilit…" at bounding box center [197, 229] width 0 height 8
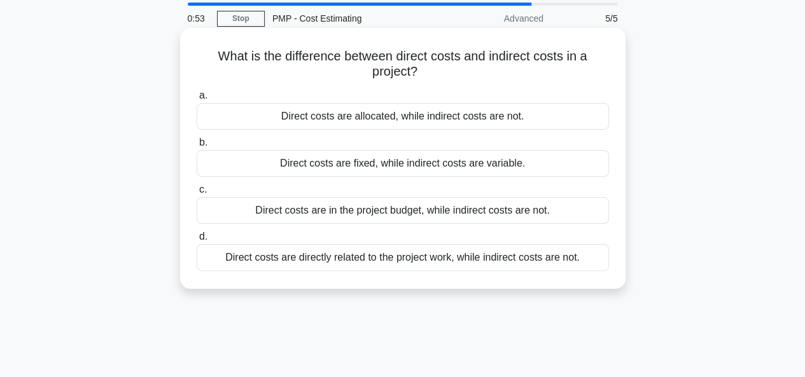
scroll to position [64, 0]
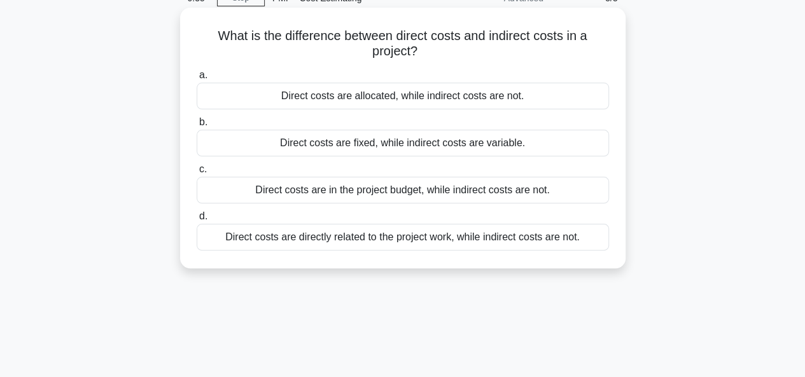
click at [441, 237] on div "Direct costs are directly related to the project work, while indirect costs are…" at bounding box center [403, 237] width 412 height 27
click at [197, 221] on input "d. Direct costs are directly related to the project work, while indirect costs …" at bounding box center [197, 216] width 0 height 8
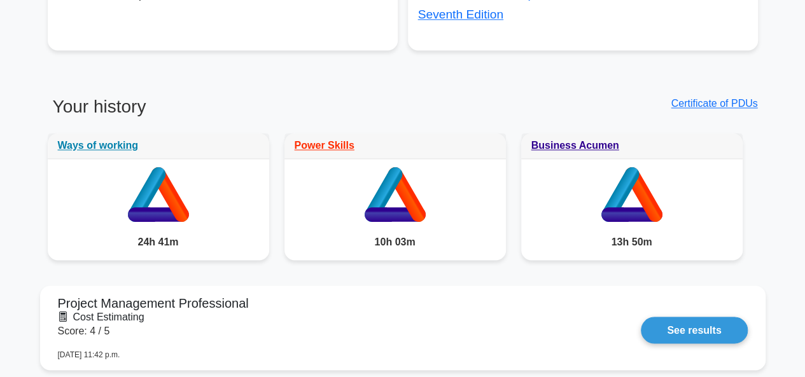
scroll to position [890, 0]
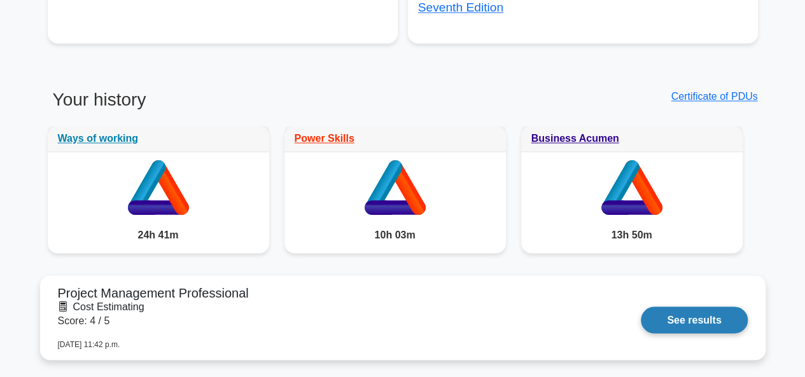
click at [672, 323] on link "See results" at bounding box center [694, 320] width 106 height 27
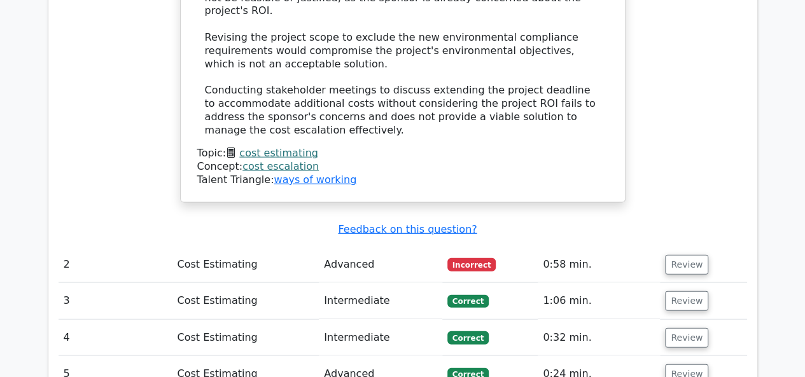
scroll to position [1336, 0]
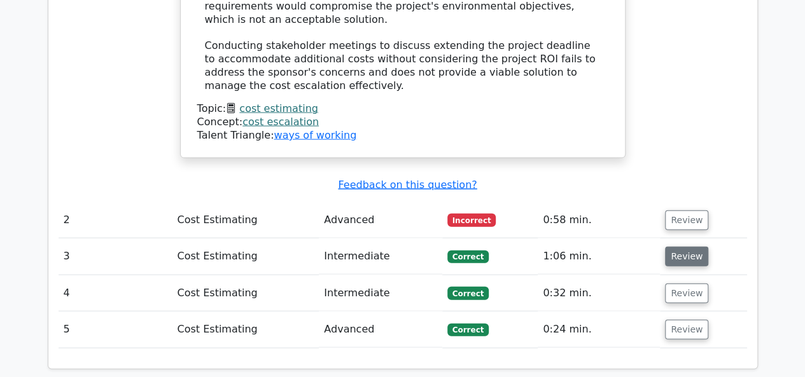
click at [681, 247] on button "Review" at bounding box center [686, 257] width 43 height 20
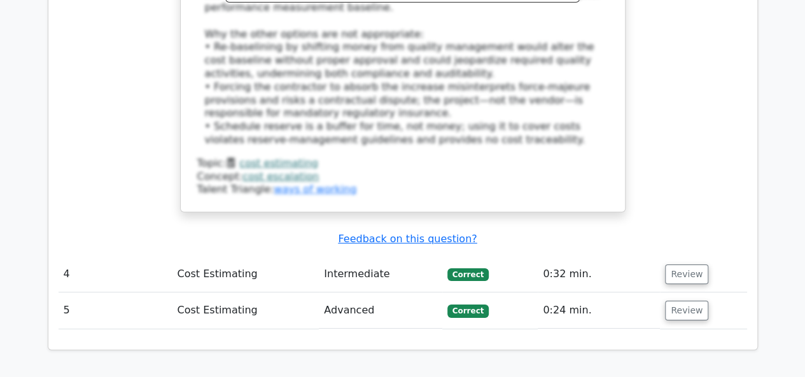
scroll to position [2163, 0]
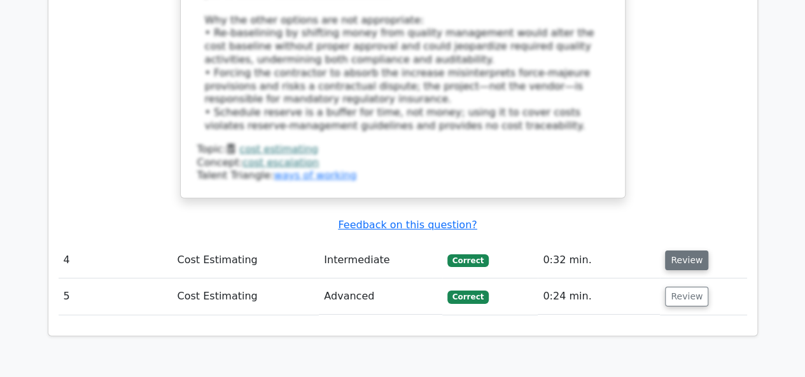
click at [681, 251] on button "Review" at bounding box center [686, 261] width 43 height 20
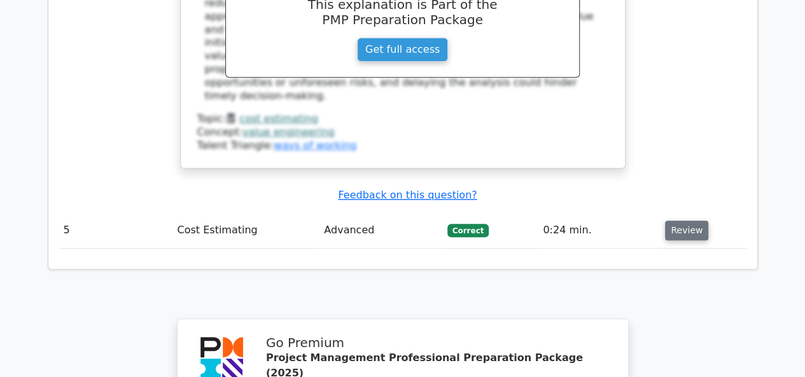
scroll to position [2862, 0]
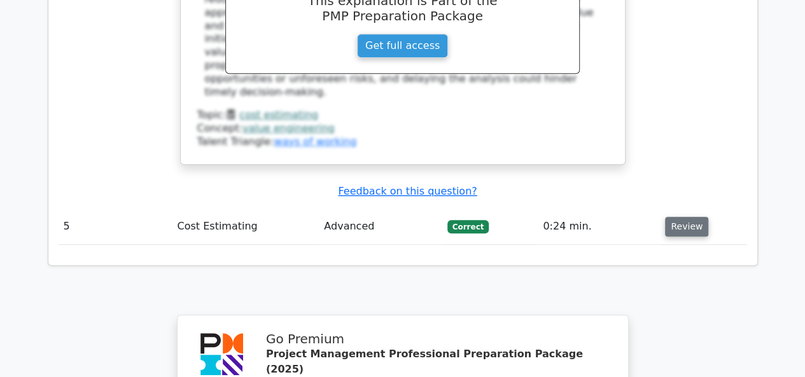
click at [686, 217] on button "Review" at bounding box center [686, 227] width 43 height 20
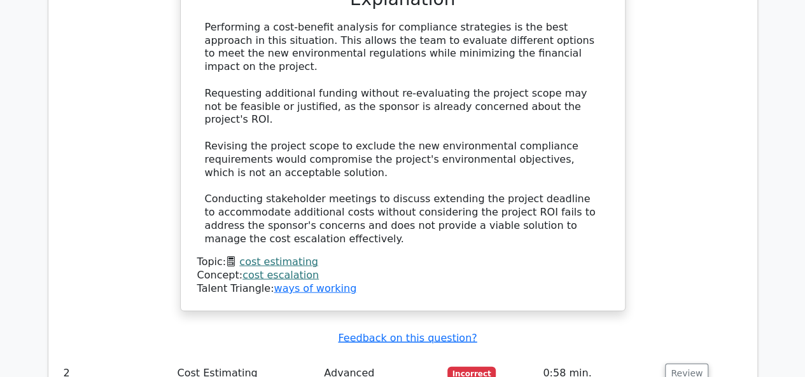
scroll to position [1336, 0]
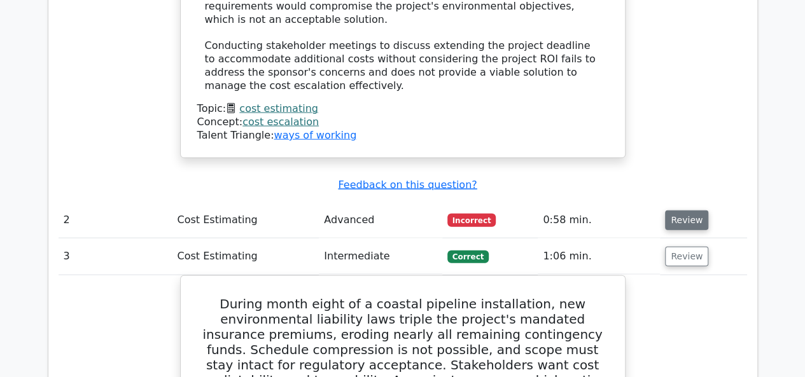
click at [678, 211] on button "Review" at bounding box center [686, 221] width 43 height 20
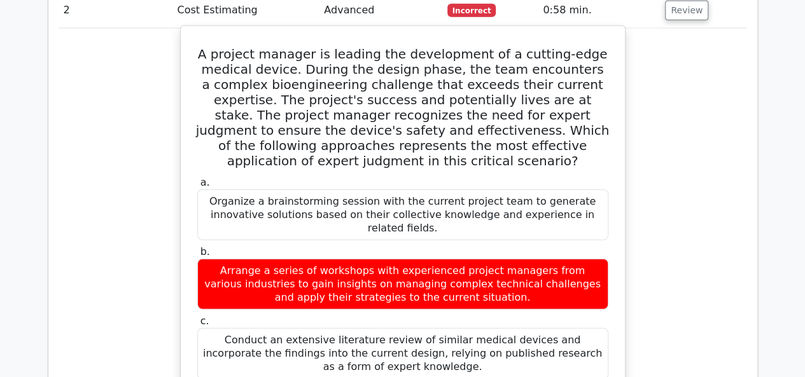
scroll to position [1527, 0]
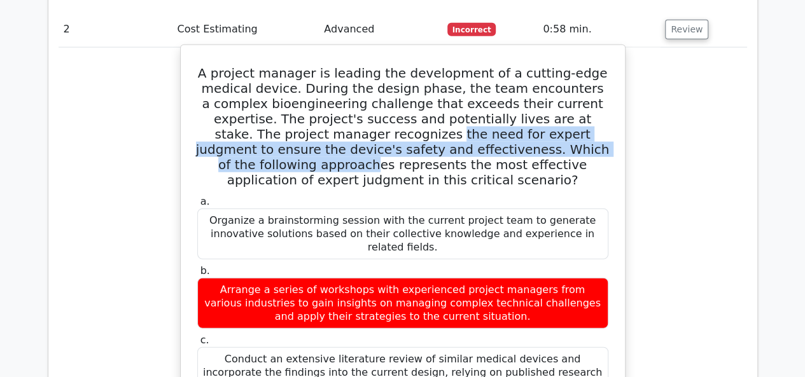
drag, startPoint x: 337, startPoint y: 73, endPoint x: 586, endPoint y: 89, distance: 249.8
click at [586, 89] on h5 "A project manager is leading the development of a cutting-edge medical device. …" at bounding box center [402, 127] width 413 height 122
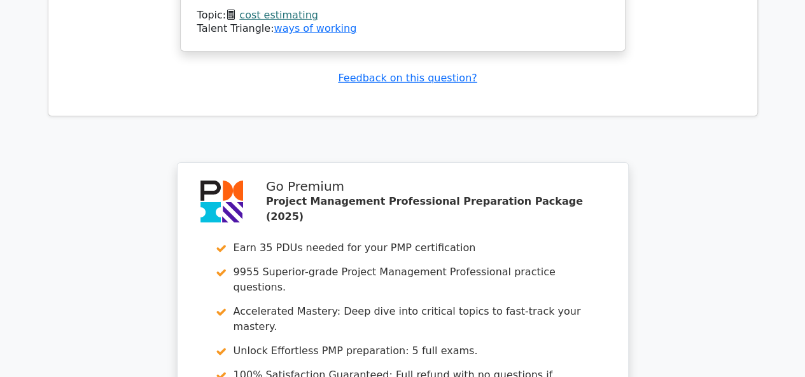
scroll to position [4650, 0]
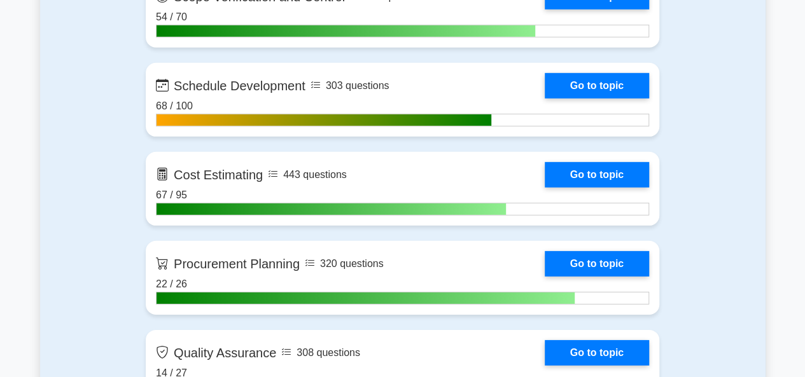
scroll to position [1845, 0]
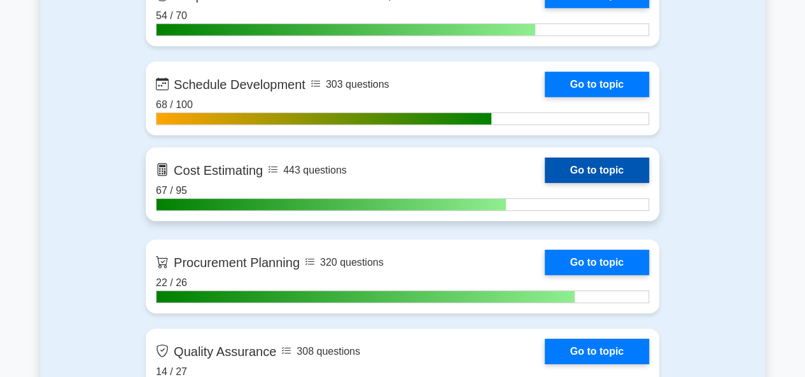
click at [544, 181] on link "Go to topic" at bounding box center [596, 170] width 104 height 25
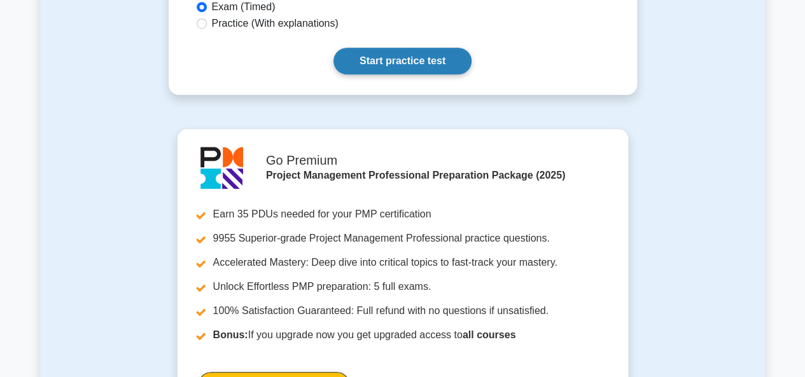
click at [392, 56] on link "Start practice test" at bounding box center [402, 61] width 138 height 27
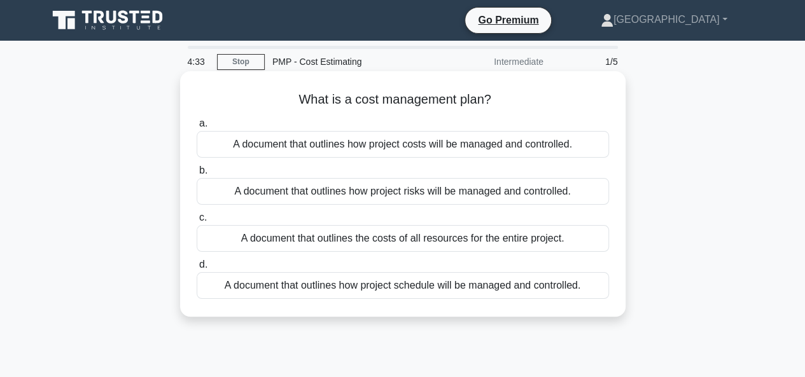
click at [385, 147] on div "A document that outlines how project costs will be managed and controlled." at bounding box center [403, 144] width 412 height 27
click at [197, 128] on input "a. A document that outlines how project costs will be managed and controlled." at bounding box center [197, 124] width 0 height 8
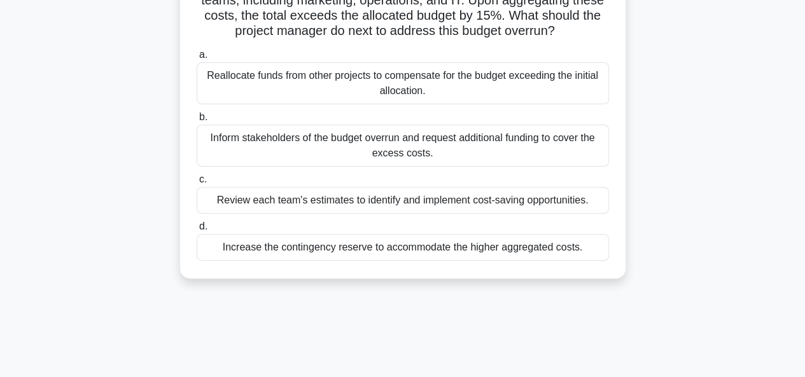
scroll to position [127, 0]
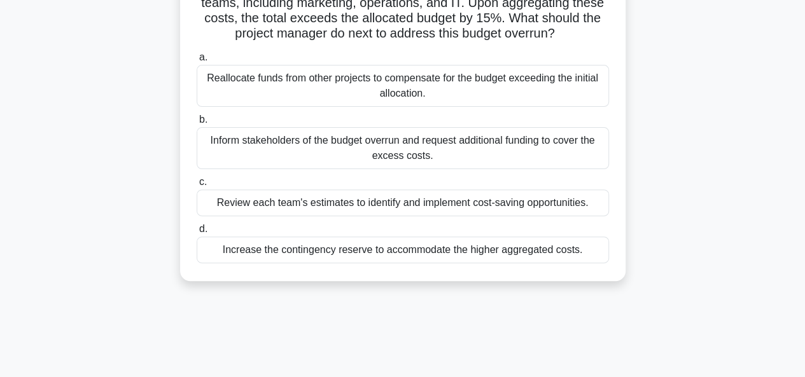
click at [405, 263] on div "Increase the contingency reserve to accommodate the higher aggregated costs." at bounding box center [403, 250] width 412 height 27
click at [197, 233] on input "d. Increase the contingency reserve to accommodate the higher aggregated costs." at bounding box center [197, 229] width 0 height 8
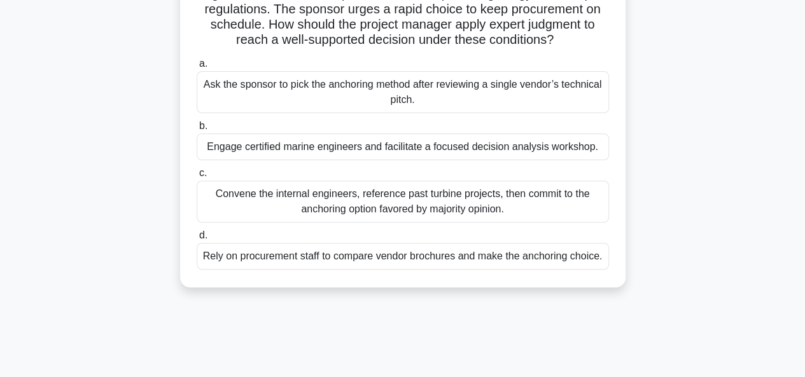
scroll to position [191, 0]
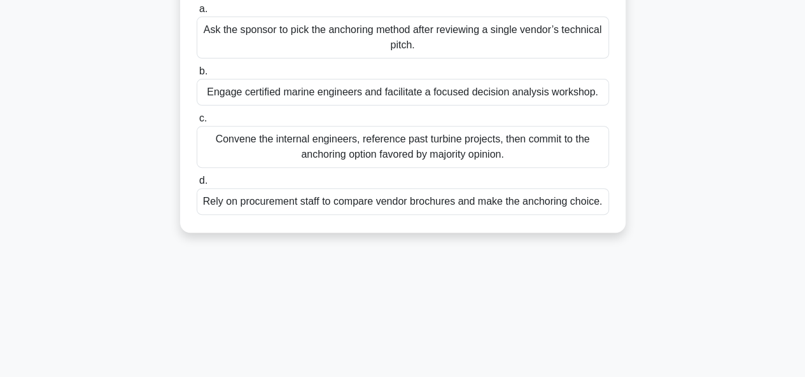
click at [375, 106] on div "Engage certified marine engineers and facilitate a focused decision analysis wo…" at bounding box center [403, 92] width 412 height 27
click at [197, 76] on input "b. Engage certified marine engineers and facilitate a focused decision analysis…" at bounding box center [197, 71] width 0 height 8
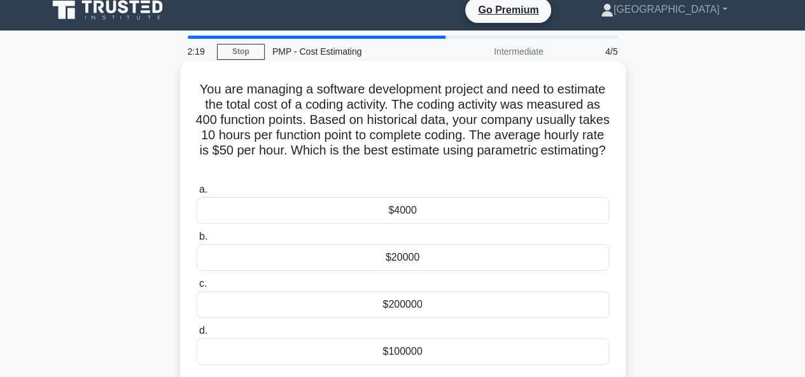
scroll to position [0, 0]
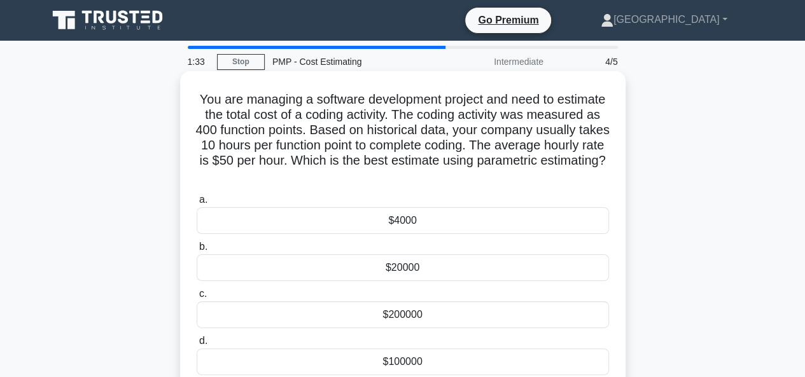
click at [383, 315] on div "$200000" at bounding box center [403, 314] width 412 height 27
click at [197, 298] on input "c. $200000" at bounding box center [197, 294] width 0 height 8
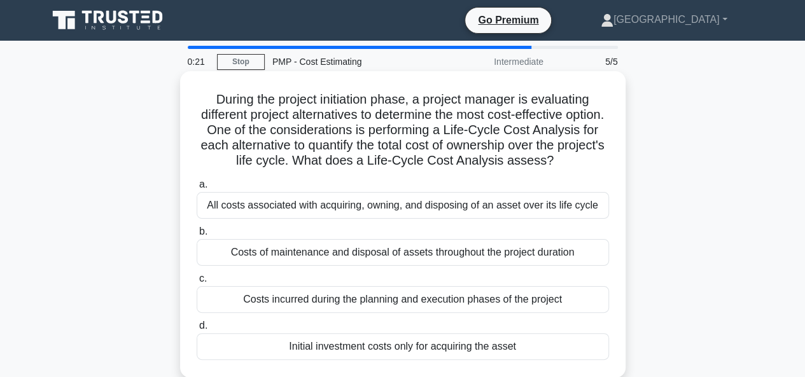
click at [387, 219] on div "All costs associated with acquiring, owning, and disposing of an asset over its…" at bounding box center [403, 205] width 412 height 27
click at [197, 189] on input "a. All costs associated with acquiring, owning, and disposing of an asset over …" at bounding box center [197, 185] width 0 height 8
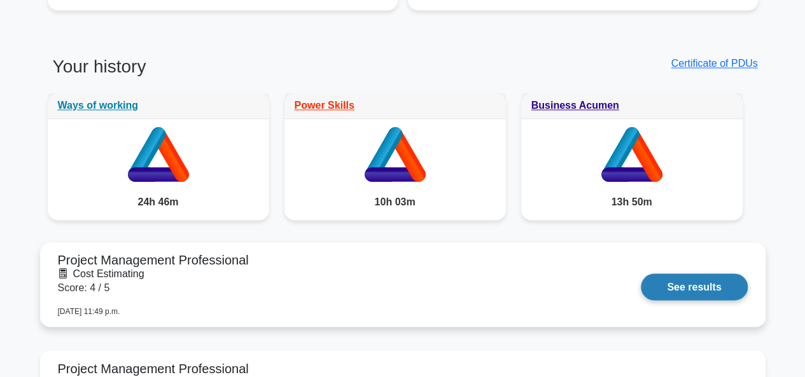
scroll to position [1018, 0]
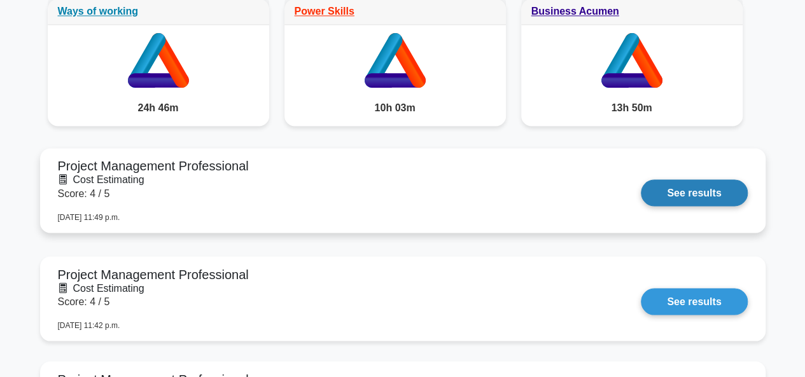
click at [729, 195] on link "See results" at bounding box center [694, 192] width 106 height 27
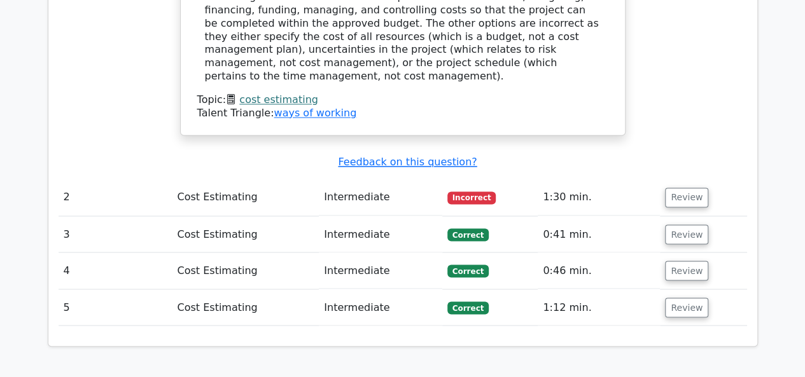
scroll to position [954, 0]
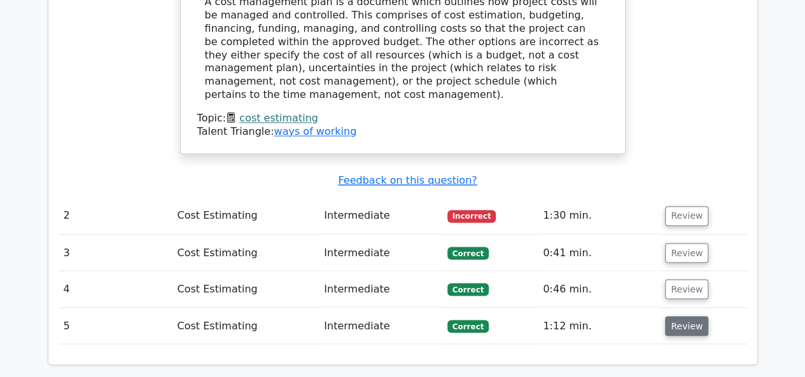
click at [687, 316] on button "Review" at bounding box center [686, 326] width 43 height 20
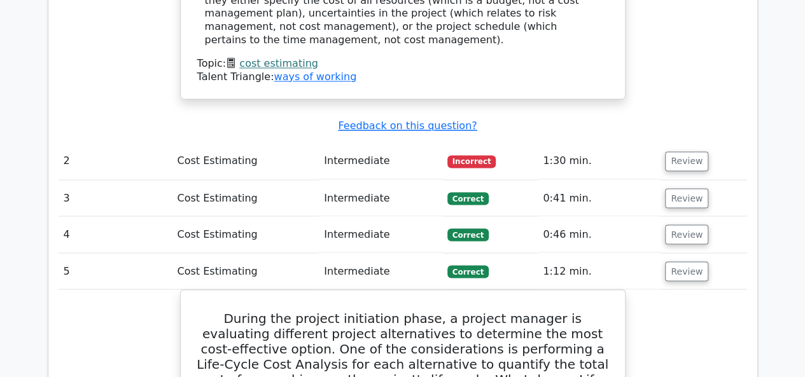
scroll to position [1145, 0]
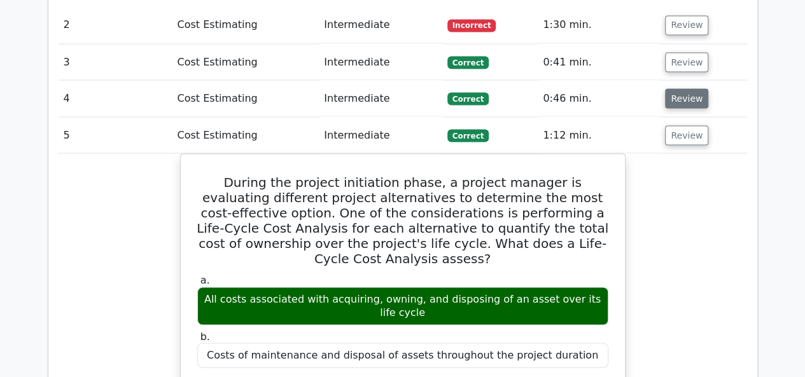
click at [674, 88] on button "Review" at bounding box center [686, 98] width 43 height 20
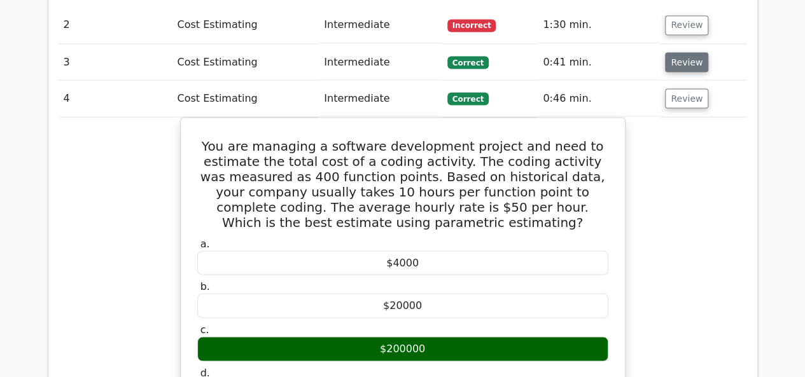
click at [677, 52] on button "Review" at bounding box center [686, 62] width 43 height 20
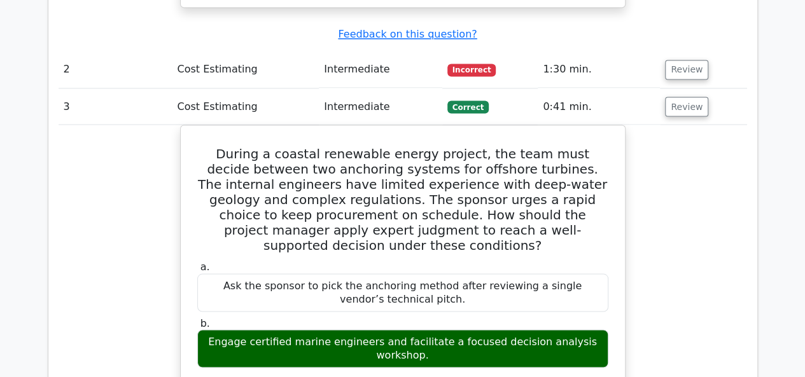
scroll to position [1081, 0]
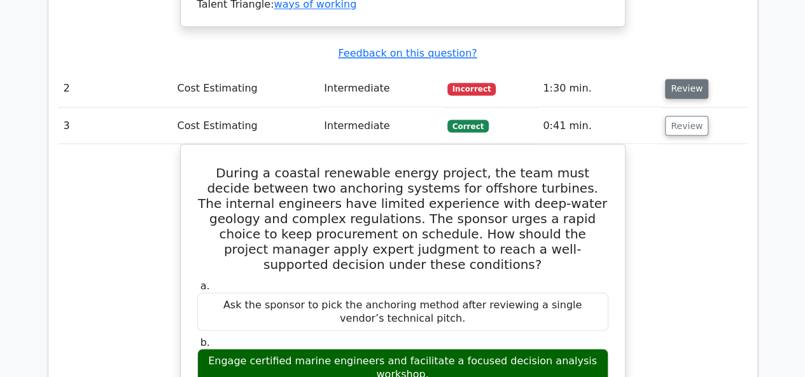
click at [674, 79] on button "Review" at bounding box center [686, 89] width 43 height 20
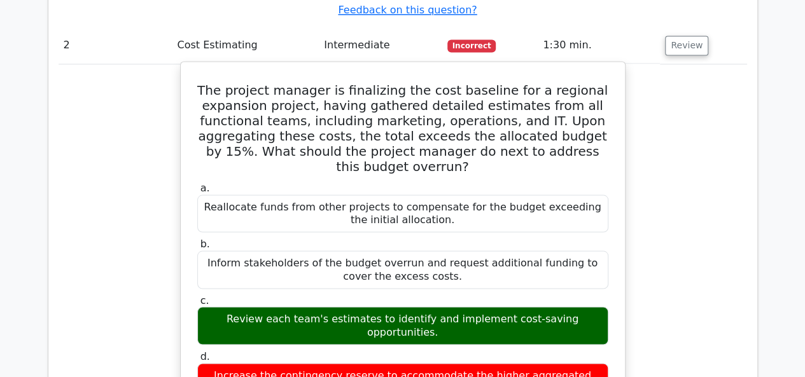
scroll to position [1145, 0]
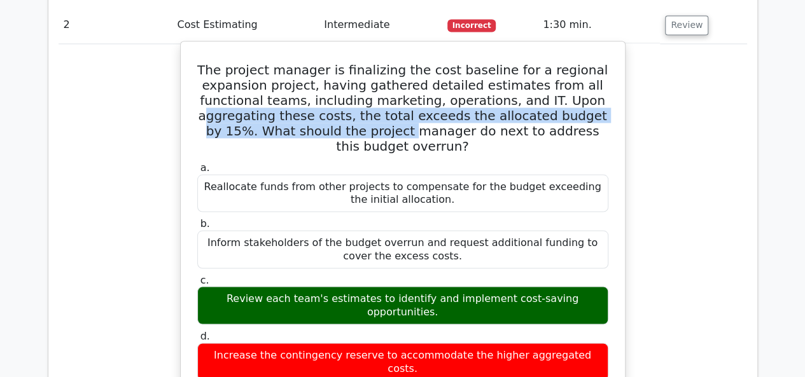
drag, startPoint x: 201, startPoint y: 81, endPoint x: 356, endPoint y: 96, distance: 155.9
click at [356, 96] on h5 "The project manager is finalizing the cost baseline for a regional expansion pr…" at bounding box center [402, 108] width 413 height 92
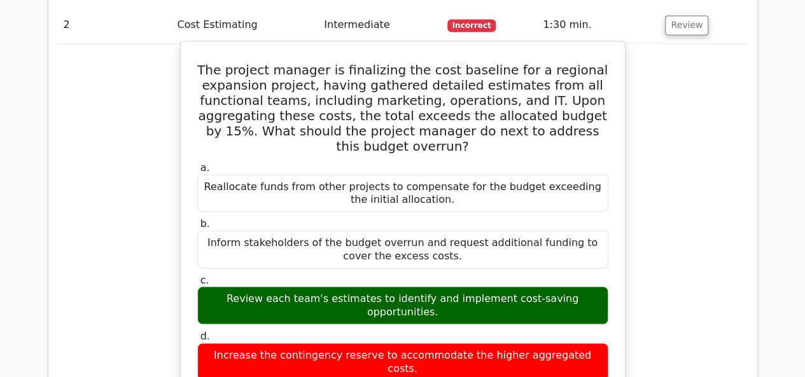
click at [392, 99] on h5 "The project manager is finalizing the cost baseline for a regional expansion pr…" at bounding box center [402, 108] width 413 height 92
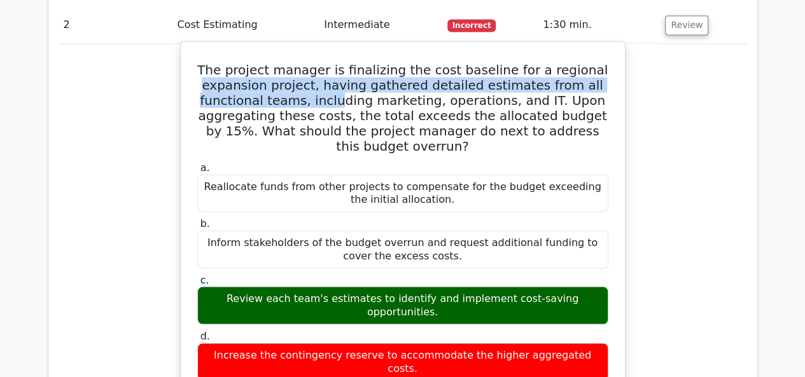
drag, startPoint x: 221, startPoint y: 53, endPoint x: 352, endPoint y: 62, distance: 132.0
click at [352, 62] on h5 "The project manager is finalizing the cost baseline for a regional expansion pr…" at bounding box center [402, 108] width 413 height 92
click at [352, 69] on h5 "The project manager is finalizing the cost baseline for a regional expansion pr…" at bounding box center [402, 108] width 413 height 92
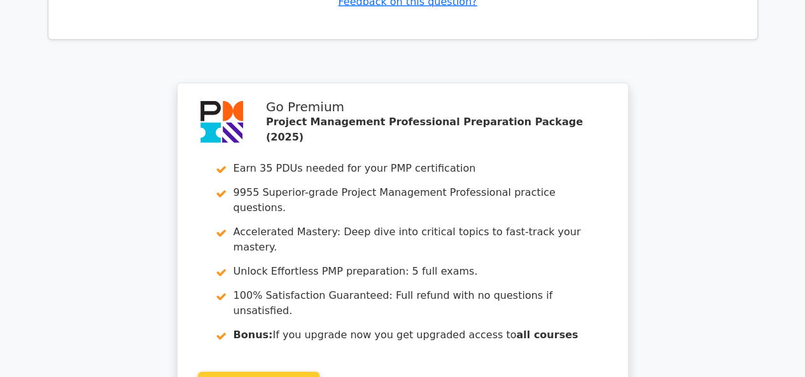
scroll to position [4071, 0]
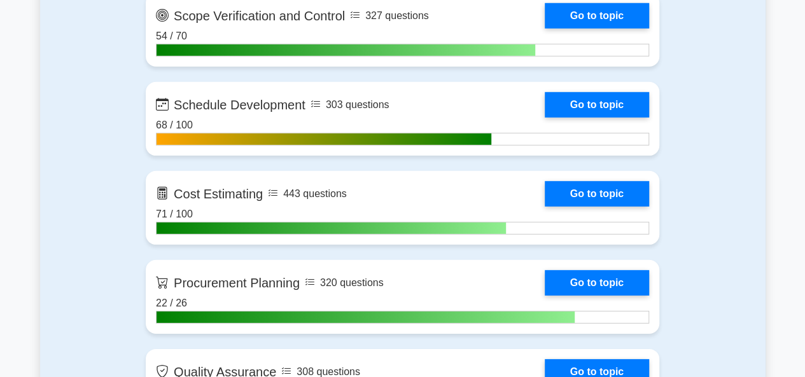
scroll to position [1845, 0]
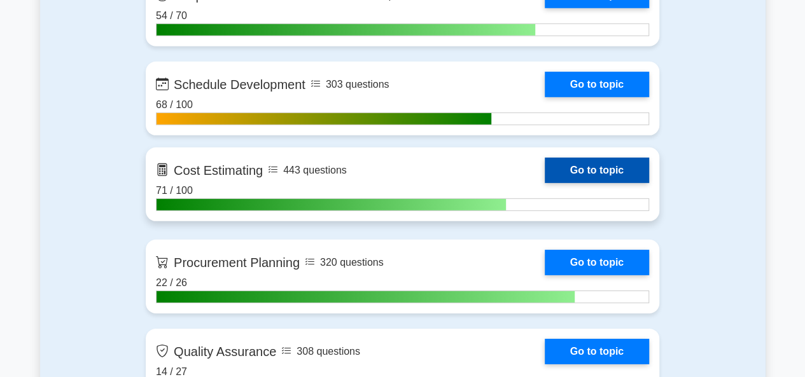
click at [544, 180] on link "Go to topic" at bounding box center [596, 170] width 104 height 25
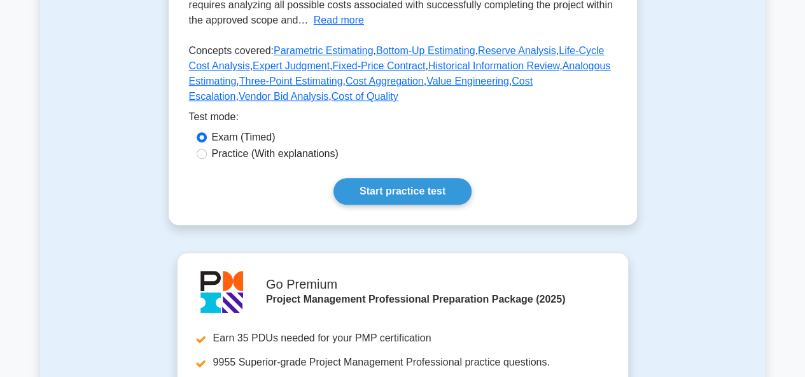
scroll to position [318, 0]
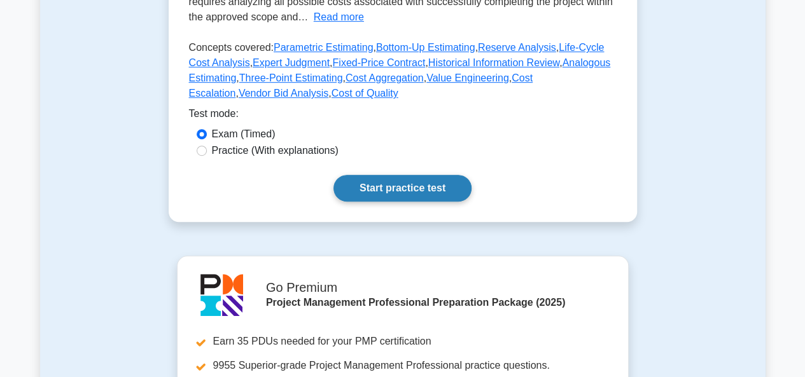
click at [417, 187] on link "Start practice test" at bounding box center [402, 188] width 138 height 27
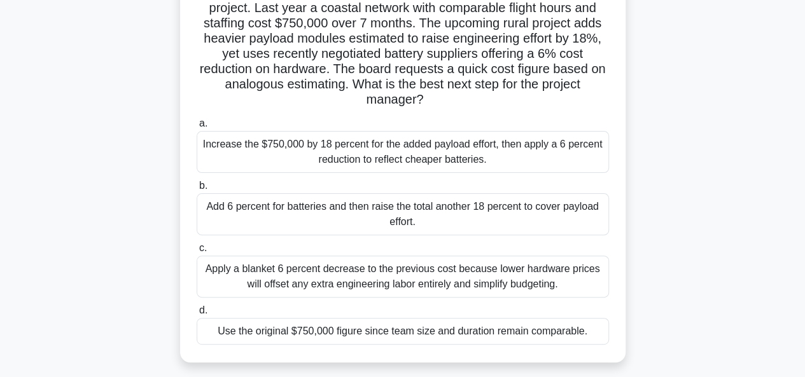
scroll to position [127, 0]
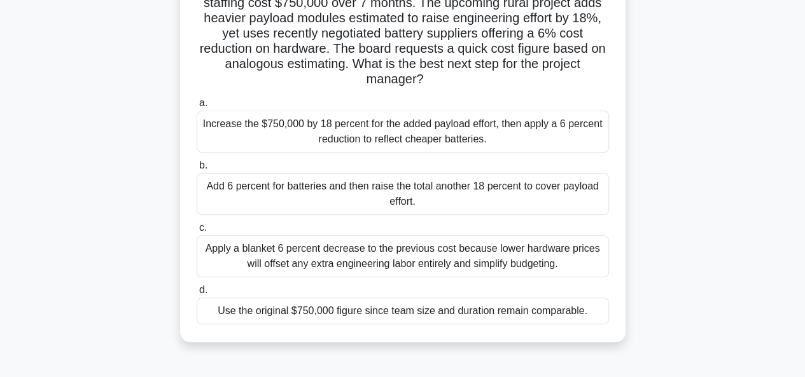
click at [392, 260] on div "Apply a blanket 6 percent decrease to the previous cost because lower hardware …" at bounding box center [403, 256] width 412 height 42
click at [197, 232] on input "c. Apply a blanket 6 percent decrease to the previous cost because lower hardwa…" at bounding box center [197, 228] width 0 height 8
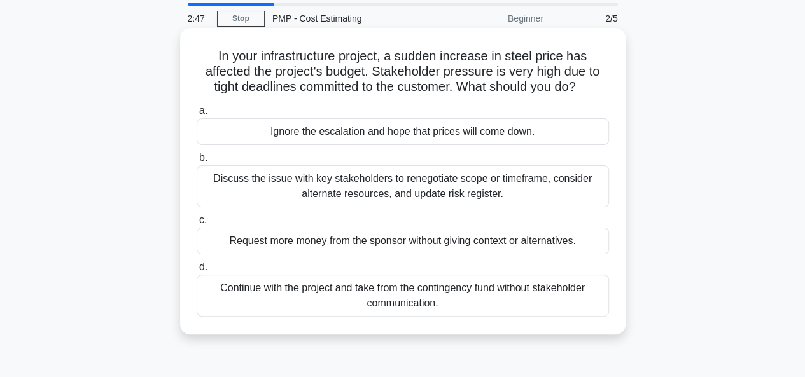
scroll to position [64, 0]
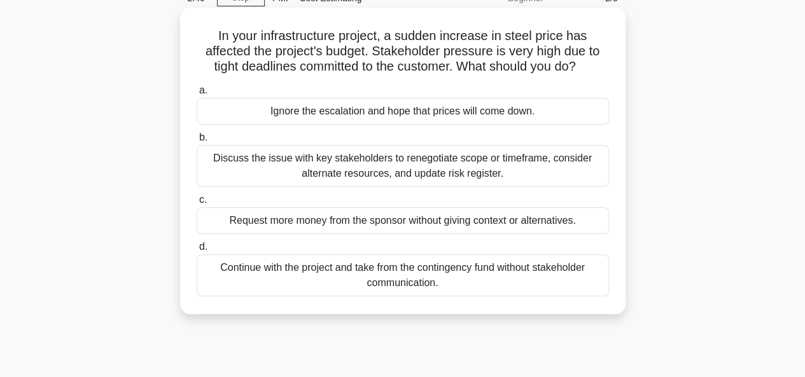
click at [387, 162] on div "Discuss the issue with key stakeholders to renegotiate scope or timeframe, cons…" at bounding box center [403, 166] width 412 height 42
click at [197, 142] on input "b. Discuss the issue with key stakeholders to renegotiate scope or timeframe, c…" at bounding box center [197, 138] width 0 height 8
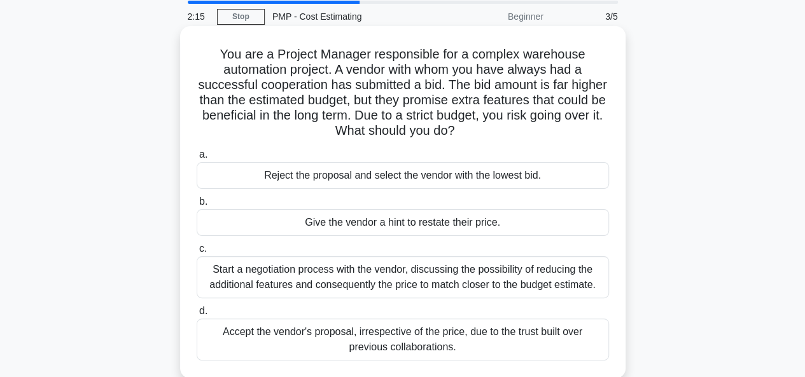
scroll to position [127, 0]
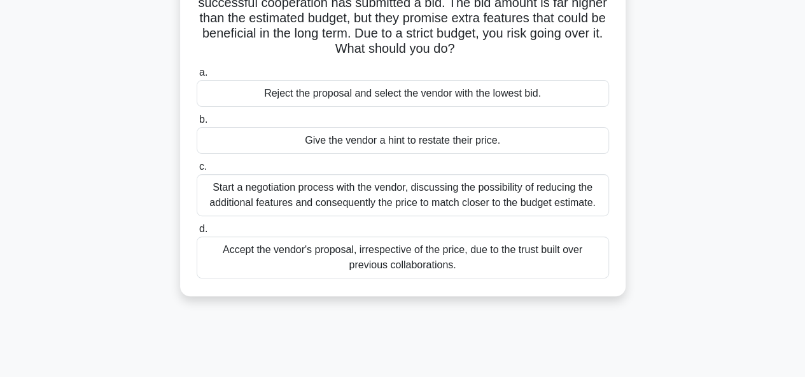
click at [388, 197] on div "Start a negotiation process with the vendor, discussing the possibility of redu…" at bounding box center [403, 195] width 412 height 42
click at [197, 171] on input "c. Start a negotiation process with the vendor, discussing the possibility of r…" at bounding box center [197, 167] width 0 height 8
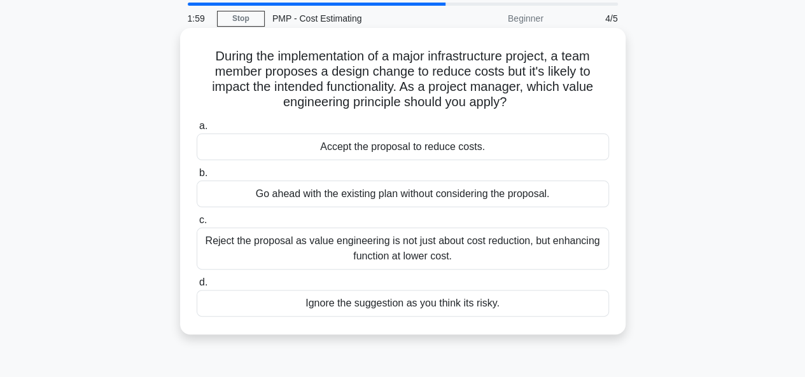
scroll to position [64, 0]
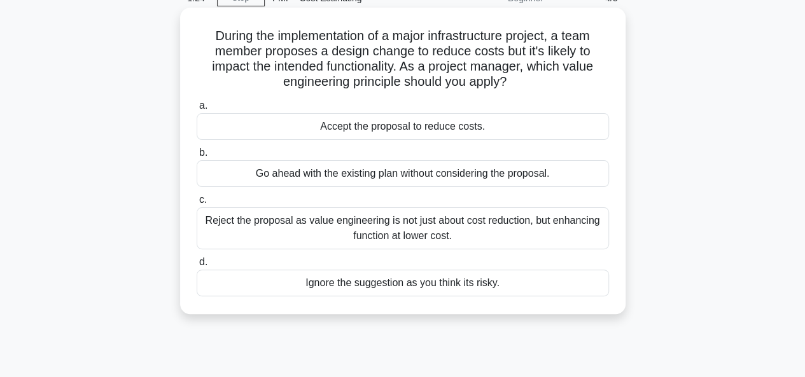
click at [377, 234] on div "Reject the proposal as value engineering is not just about cost reduction, but …" at bounding box center [403, 228] width 412 height 42
click at [197, 204] on input "c. Reject the proposal as value engineering is not just about cost reduction, b…" at bounding box center [197, 200] width 0 height 8
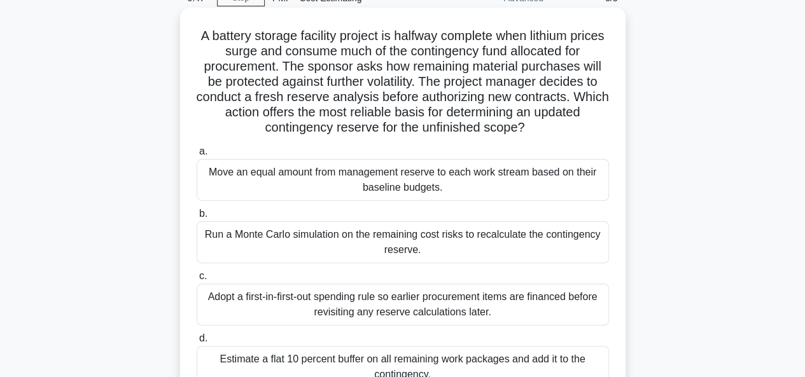
click at [396, 244] on div "Run a Monte Carlo simulation on the remaining cost risks to recalculate the con…" at bounding box center [403, 242] width 412 height 42
click at [197, 218] on input "b. Run a Monte Carlo simulation on the remaining cost risks to recalculate the …" at bounding box center [197, 214] width 0 height 8
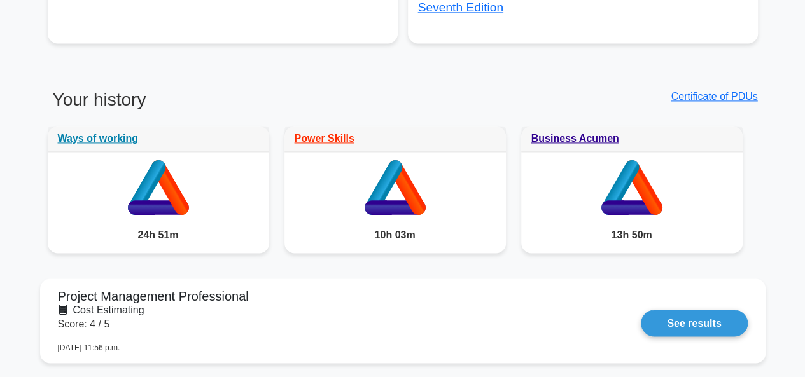
scroll to position [1081, 0]
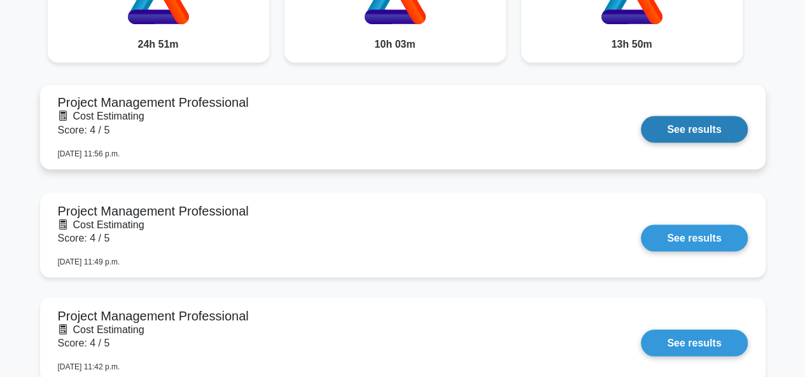
click at [673, 128] on link "See results" at bounding box center [694, 129] width 106 height 27
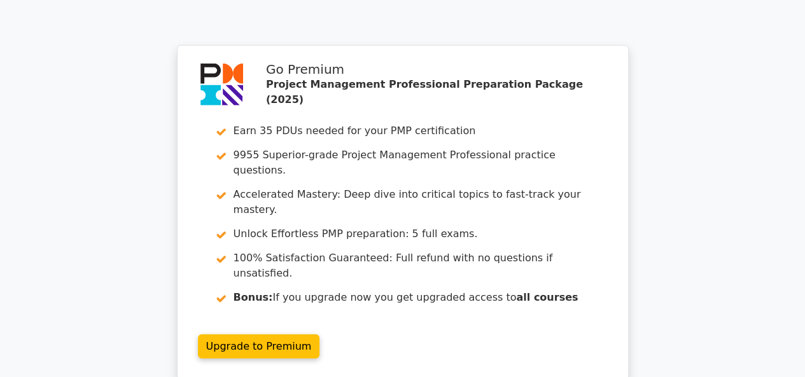
scroll to position [1208, 0]
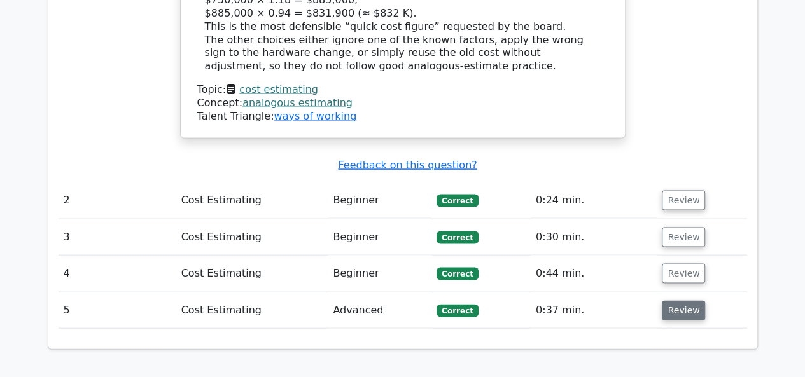
click at [664, 301] on button "Review" at bounding box center [682, 311] width 43 height 20
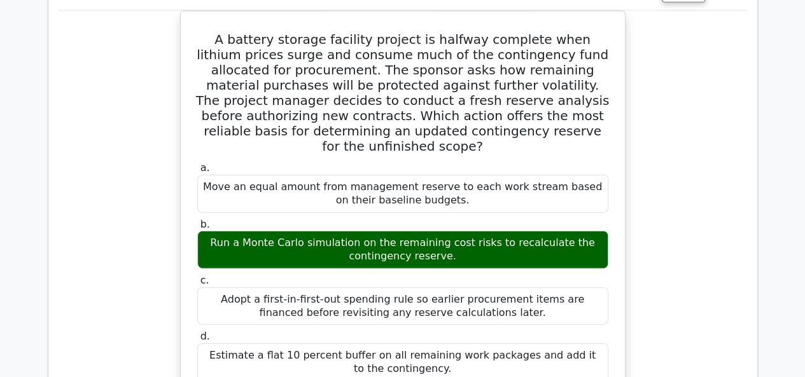
scroll to position [1336, 0]
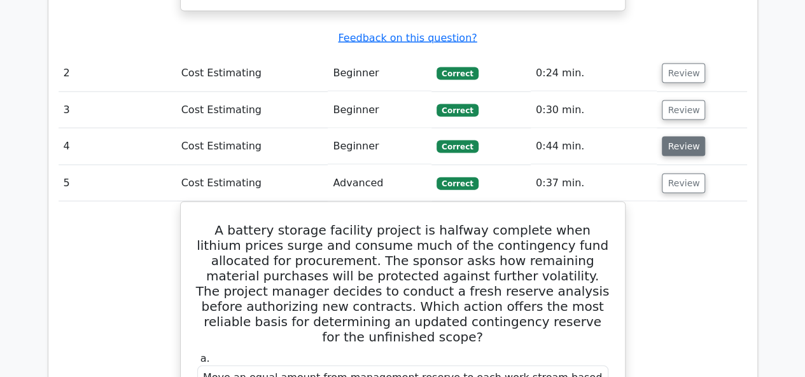
click at [665, 137] on button "Review" at bounding box center [682, 147] width 43 height 20
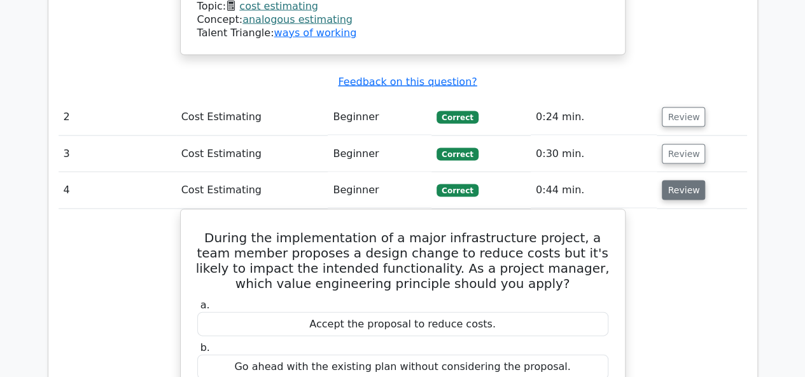
scroll to position [1272, 0]
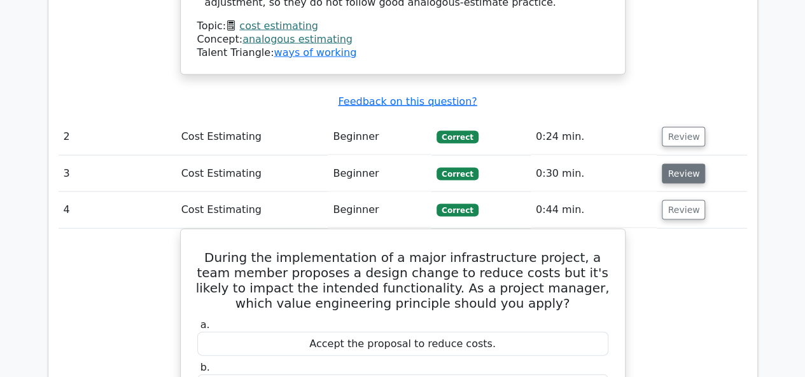
click at [670, 164] on button "Review" at bounding box center [682, 174] width 43 height 20
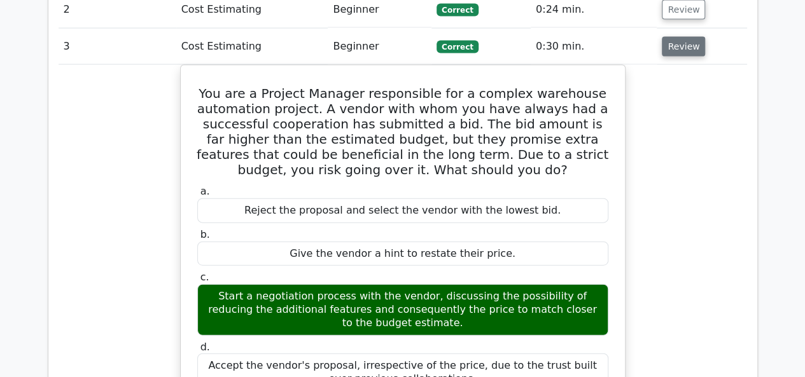
scroll to position [1336, 0]
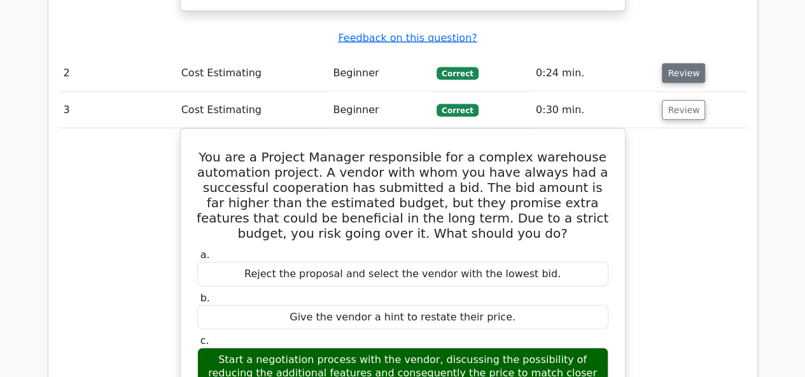
click at [670, 64] on button "Review" at bounding box center [682, 74] width 43 height 20
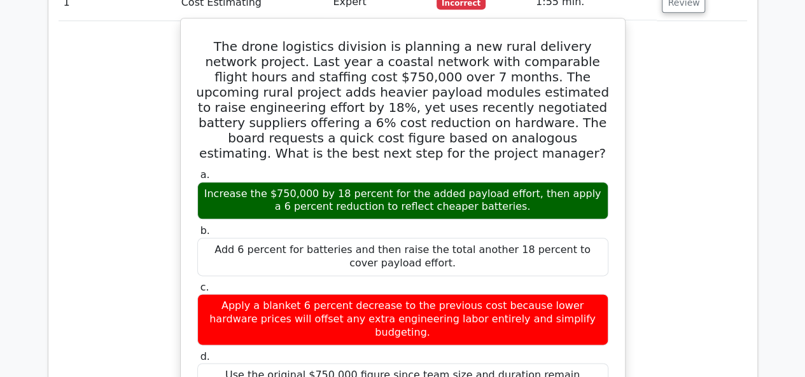
scroll to position [636, 0]
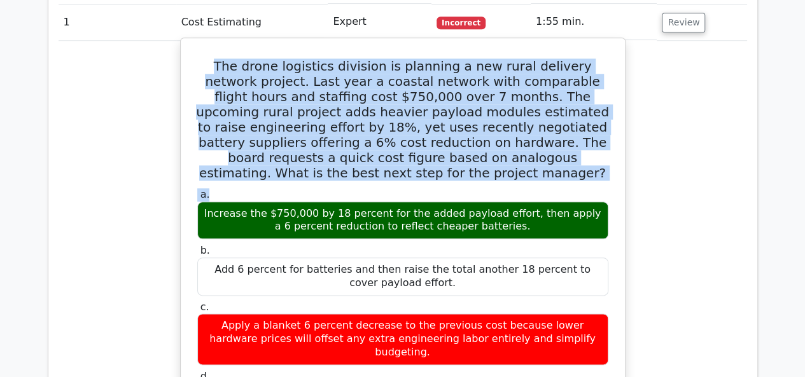
drag, startPoint x: 209, startPoint y: 57, endPoint x: 407, endPoint y: 186, distance: 237.1
click at [407, 186] on div "The drone logistics division is planning a new rural delivery network project. …" at bounding box center [403, 373] width 434 height 660
copy div "The drone logistics division is planning a new rural delivery network project. …"
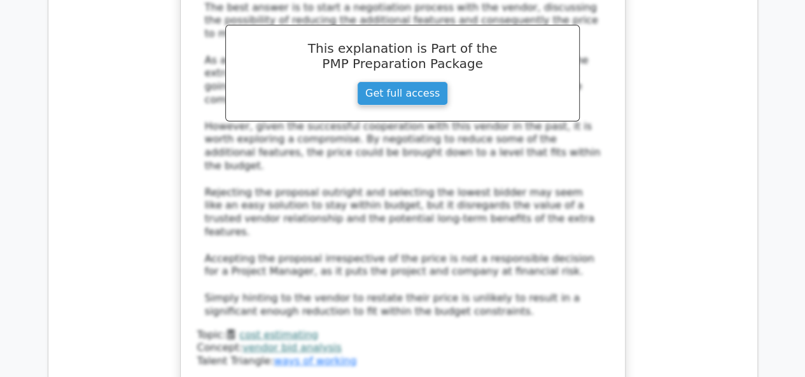
scroll to position [2544, 0]
